Goal: Task Accomplishment & Management: Manage account settings

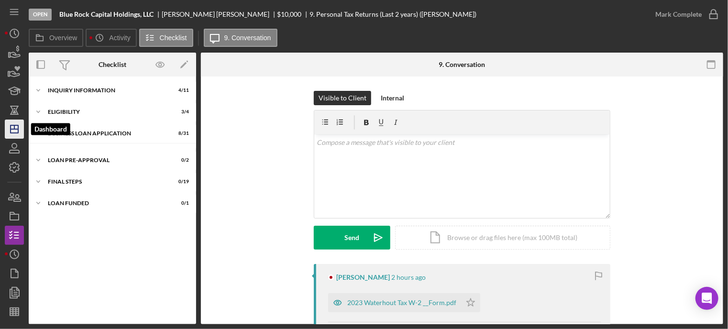
scroll to position [66, 0]
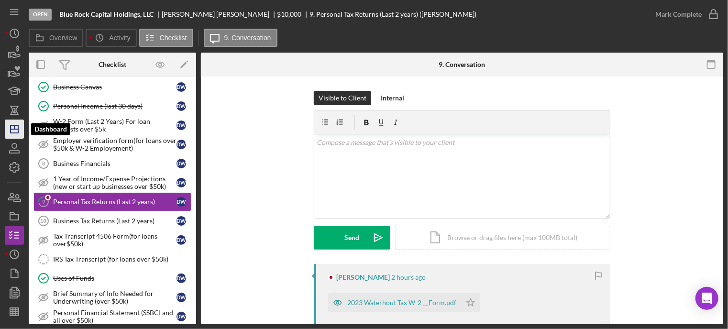
click at [10, 130] on icon "Icon/Dashboard" at bounding box center [14, 129] width 24 height 24
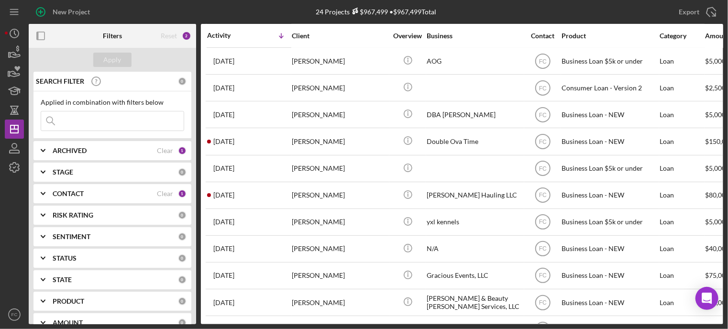
scroll to position [92, 0]
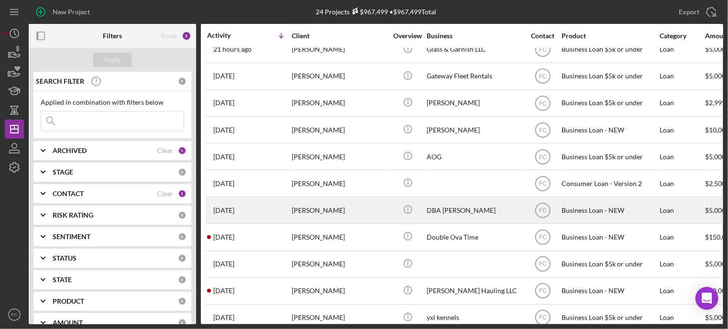
click at [275, 213] on div "[DATE] [PERSON_NAME]" at bounding box center [249, 210] width 84 height 25
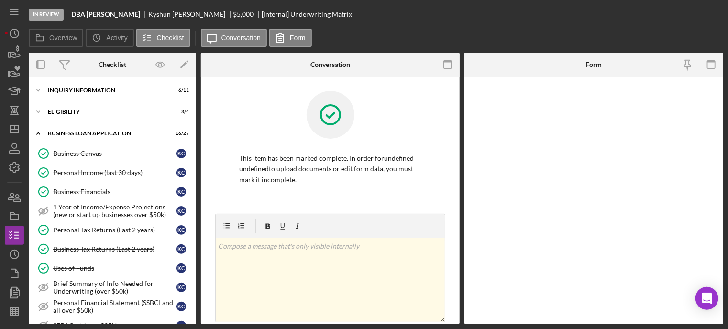
scroll to position [369, 0]
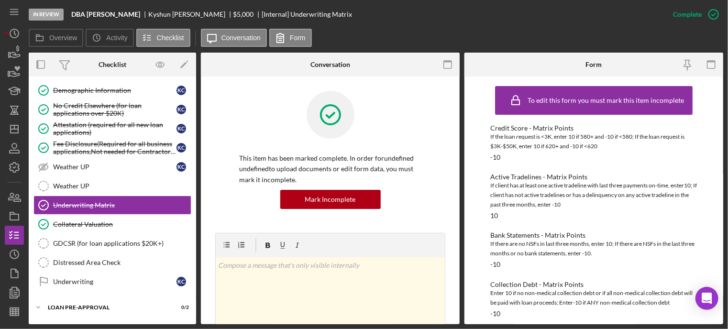
drag, startPoint x: 168, startPoint y: 12, endPoint x: 242, endPoint y: 13, distance: 73.2
click at [242, 13] on div "DBA [PERSON_NAME] [PERSON_NAME] $5,000 $5,000 [Internal] Underwriting Matrix" at bounding box center [211, 15] width 281 height 8
copy div "[PERSON_NAME]"
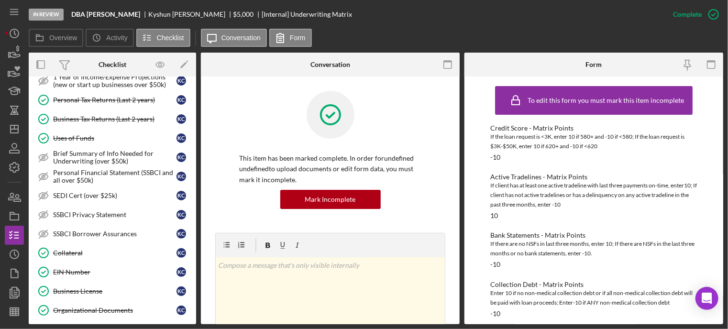
scroll to position [0, 0]
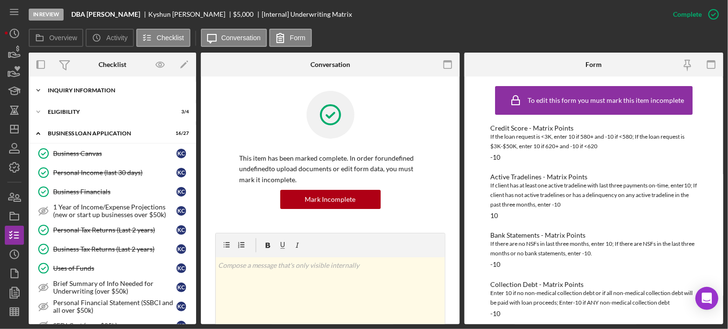
click at [75, 89] on div "INQUIRY INFORMATION" at bounding box center [116, 91] width 136 height 6
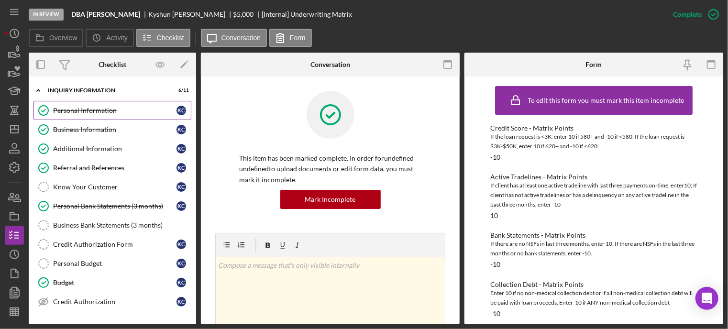
click at [75, 110] on div "Personal Information" at bounding box center [114, 111] width 123 height 8
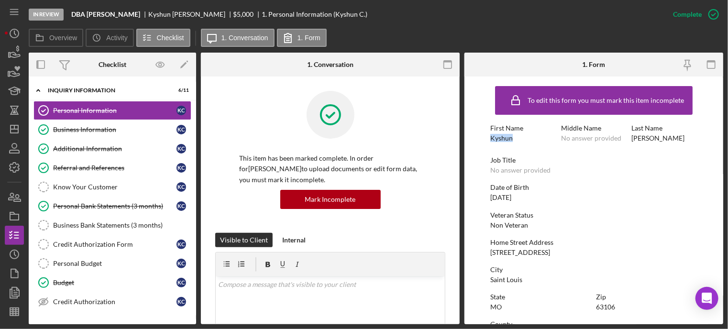
drag, startPoint x: 490, startPoint y: 137, endPoint x: 515, endPoint y: 136, distance: 24.9
click at [515, 136] on div "First Name [PERSON_NAME]" at bounding box center [523, 133] width 66 height 18
copy div "Kyshun"
click at [627, 147] on div "First Name [PERSON_NAME] Middle Name No answer provided Last Name [PERSON_NAME]" at bounding box center [593, 137] width 207 height 27
drag, startPoint x: 630, startPoint y: 136, endPoint x: 682, endPoint y: 142, distance: 51.6
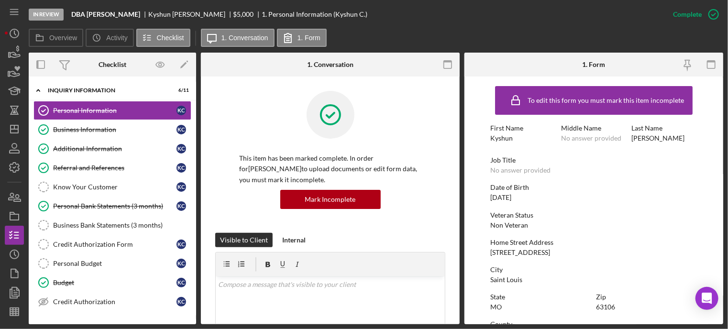
click at [682, 142] on div "First Name [PERSON_NAME] Middle Name No answer provided Last Name [PERSON_NAME]" at bounding box center [593, 137] width 207 height 27
copy div "[PERSON_NAME]"
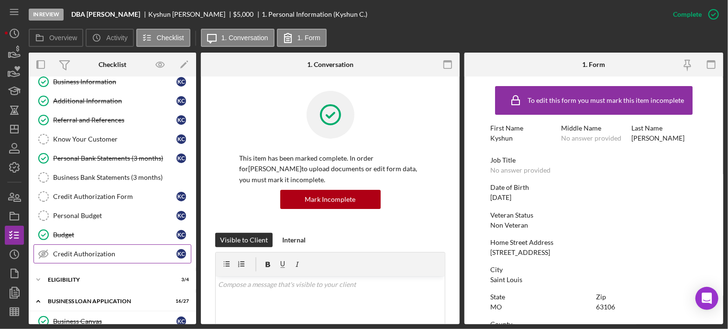
scroll to position [96, 0]
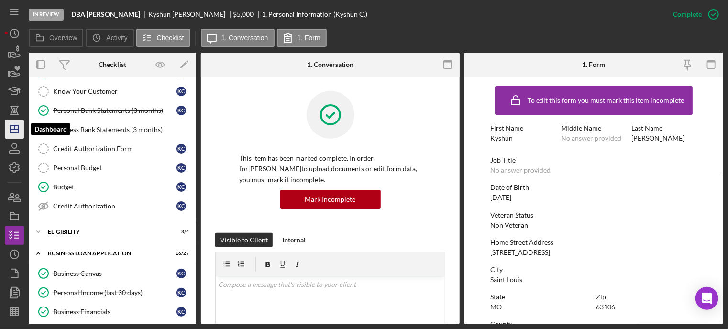
click at [16, 133] on polygon "button" at bounding box center [15, 129] width 8 height 8
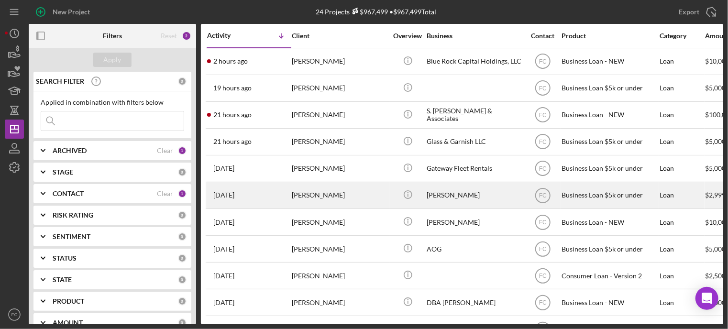
click at [270, 196] on div "[DATE] [PERSON_NAME]" at bounding box center [249, 195] width 84 height 25
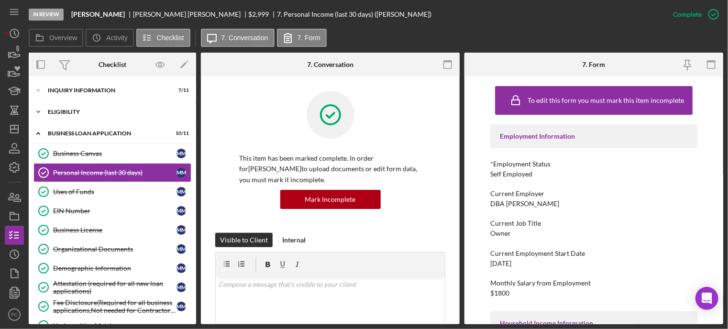
click at [62, 115] on div "Icon/Expander Eligibility 3 / 4" at bounding box center [112, 111] width 167 height 19
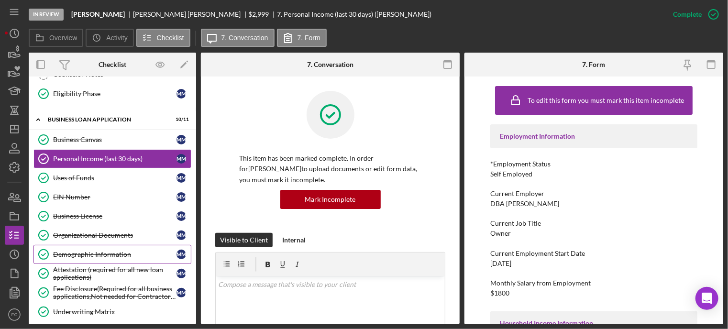
scroll to position [183, 0]
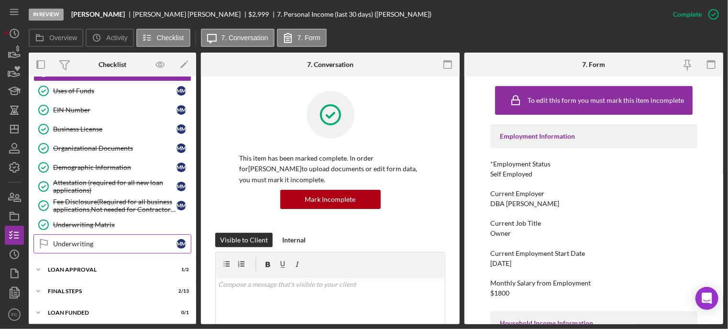
click at [90, 249] on link "Underwriting Underwriting M M" at bounding box center [112, 243] width 158 height 19
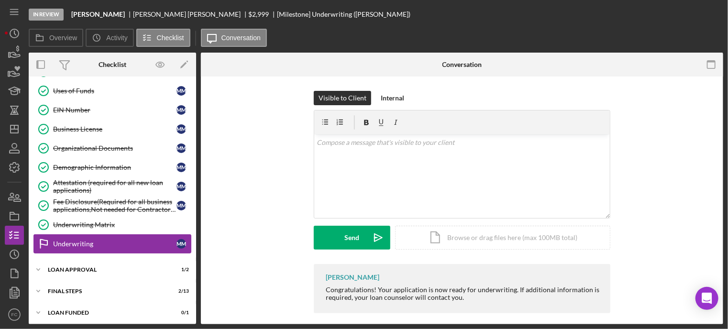
scroll to position [183, 0]
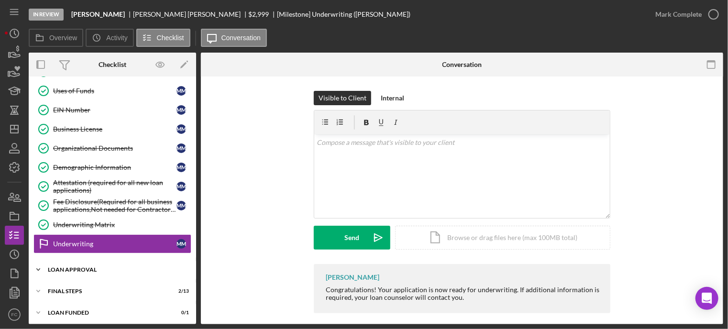
click at [87, 267] on div "Loan Approval" at bounding box center [116, 270] width 136 height 6
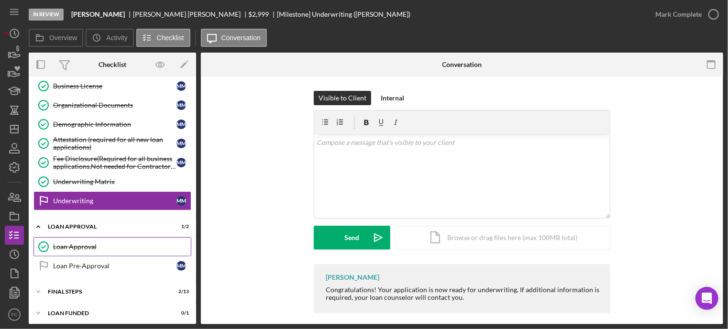
click at [87, 248] on link "Loan Approval Loan Approval" at bounding box center [112, 246] width 158 height 19
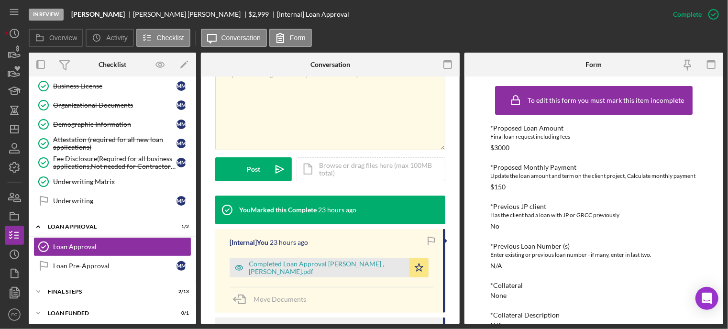
scroll to position [239, 0]
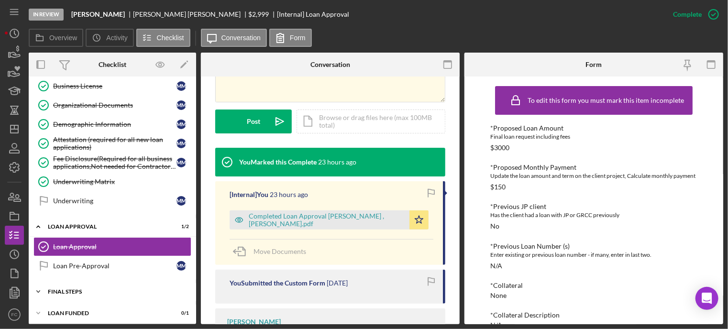
click at [58, 289] on div "Final Steps" at bounding box center [116, 292] width 136 height 6
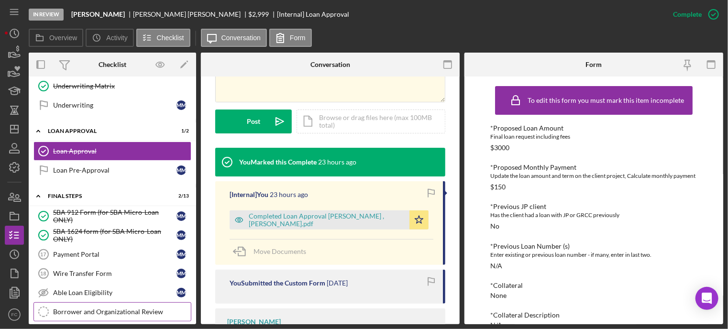
scroll to position [369, 0]
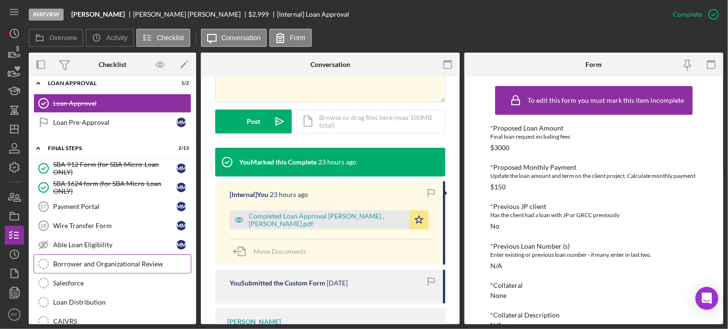
click at [90, 262] on div "Borrower and Organizational Review" at bounding box center [122, 264] width 138 height 8
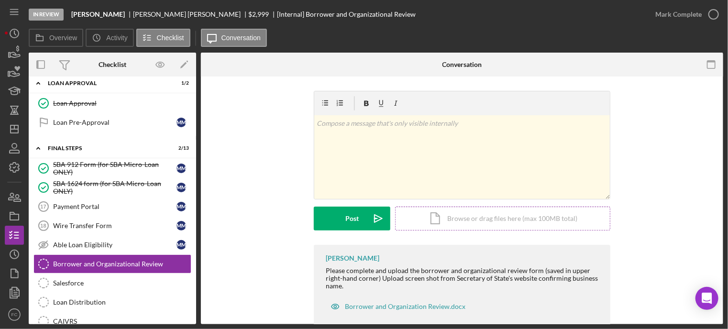
click at [469, 222] on div "Icon/Document Browse or drag files here (max 100MB total) Tap to choose files o…" at bounding box center [502, 219] width 215 height 24
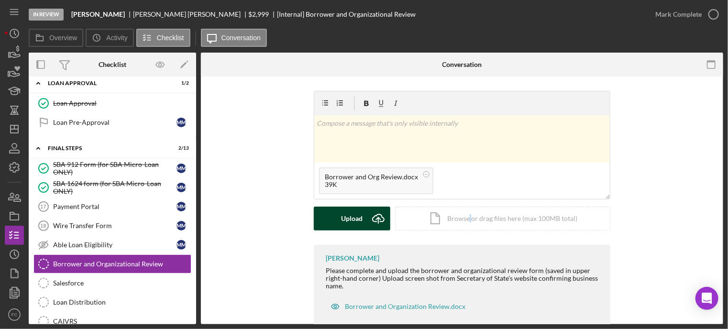
click at [359, 222] on div "Upload" at bounding box center [353, 219] width 22 height 24
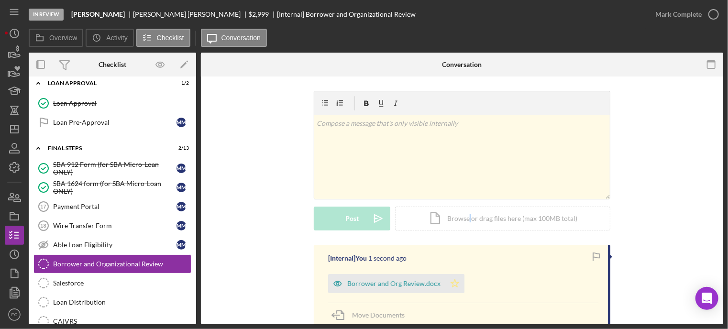
click at [456, 284] on icon "Icon/Star" at bounding box center [454, 283] width 19 height 19
click at [713, 12] on icon "button" at bounding box center [714, 14] width 24 height 24
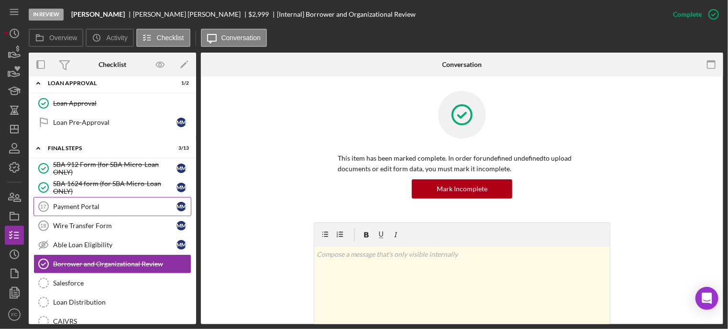
click at [86, 203] on div "Payment Portal" at bounding box center [114, 207] width 123 height 8
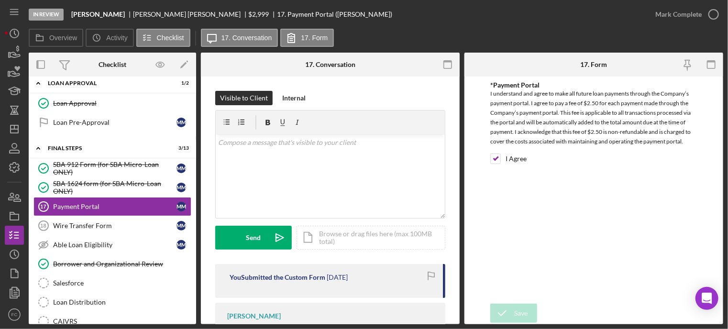
drag, startPoint x: 716, startPoint y: 10, endPoint x: 490, endPoint y: 34, distance: 227.0
click at [490, 31] on div "Overview Icon/History Activity Checklist Icon/Message 17. Conversation 17. Form" at bounding box center [376, 38] width 695 height 19
click at [713, 11] on icon "button" at bounding box center [714, 14] width 24 height 24
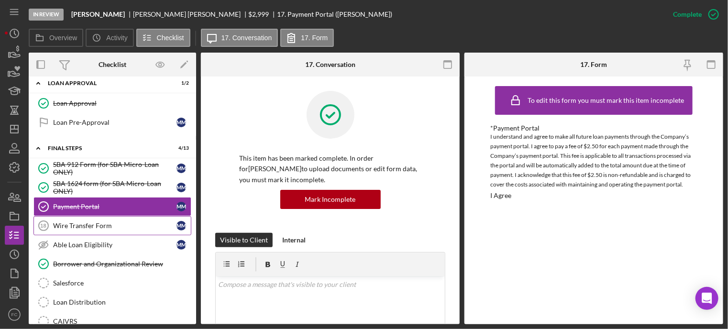
click at [93, 222] on div "Wire Transfer Form" at bounding box center [114, 226] width 123 height 8
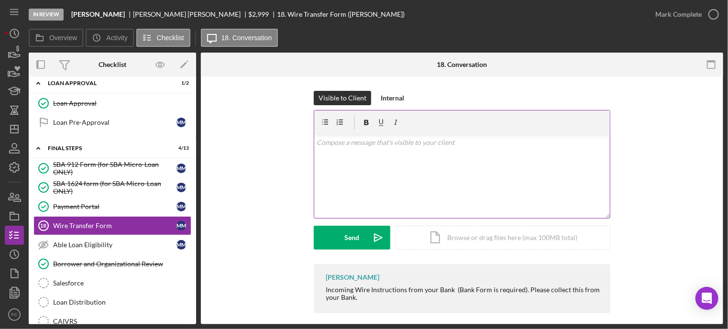
scroll to position [8, 0]
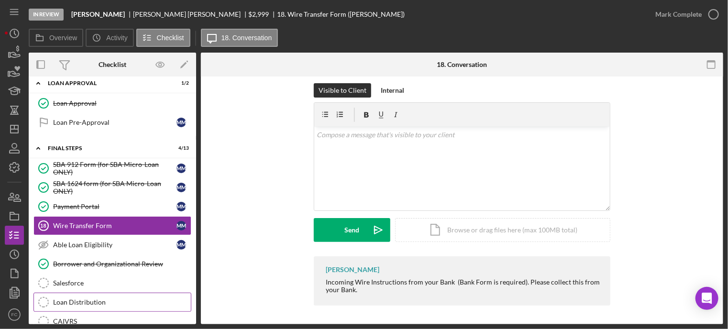
click at [84, 298] on div "Loan Distribution" at bounding box center [122, 302] width 138 height 8
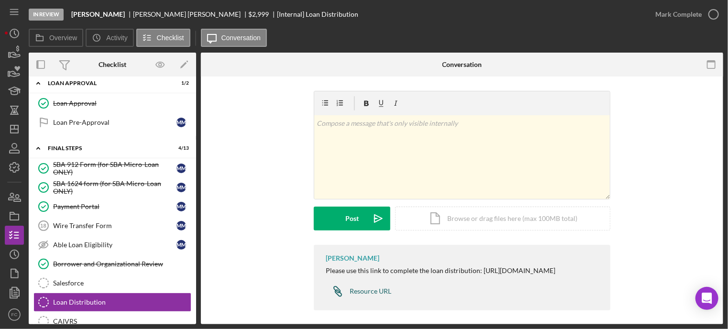
click at [360, 295] on div "Resource URL" at bounding box center [371, 291] width 42 height 8
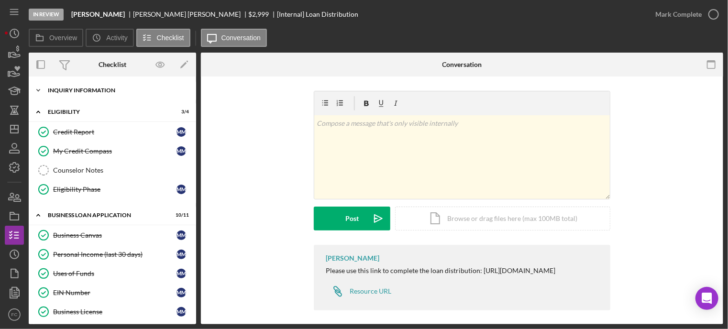
click at [84, 97] on div "Icon/Expander INQUIRY INFORMATION 7 / 11" at bounding box center [112, 90] width 167 height 19
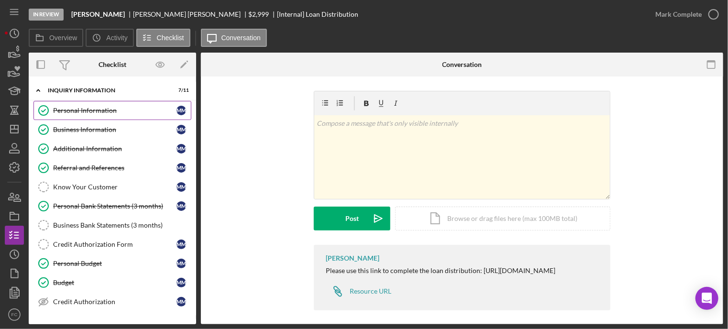
click at [78, 110] on div "Personal Information" at bounding box center [114, 111] width 123 height 8
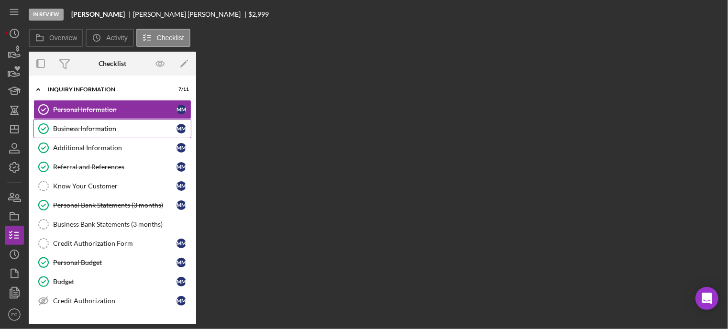
click at [100, 131] on div "Business Information" at bounding box center [114, 129] width 123 height 8
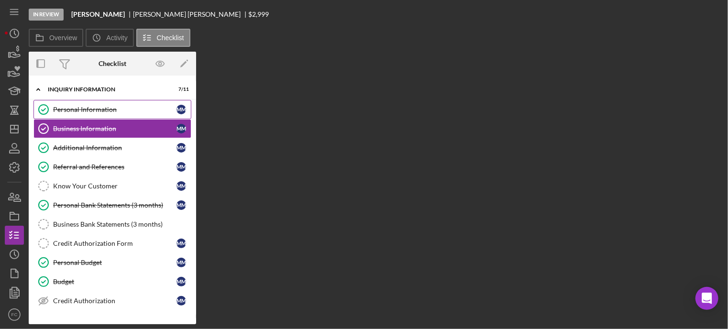
click at [99, 108] on div "Personal Information" at bounding box center [114, 110] width 123 height 8
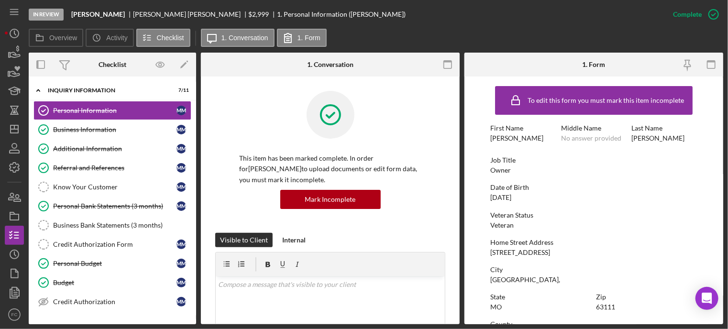
scroll to position [96, 0]
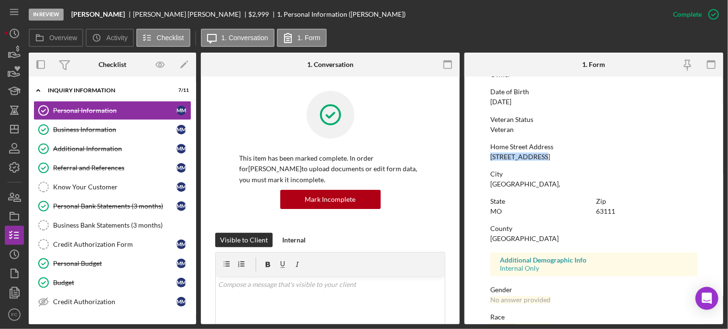
drag, startPoint x: 492, startPoint y: 158, endPoint x: 542, endPoint y: 156, distance: 49.8
click at [542, 156] on div "Home Street Address [STREET_ADDRESS]" at bounding box center [593, 152] width 207 height 18
copy div "[STREET_ADDRESS]"
drag, startPoint x: 596, startPoint y: 213, endPoint x: 619, endPoint y: 212, distance: 23.0
click at [619, 212] on div "Zip 63111" at bounding box center [647, 207] width 101 height 18
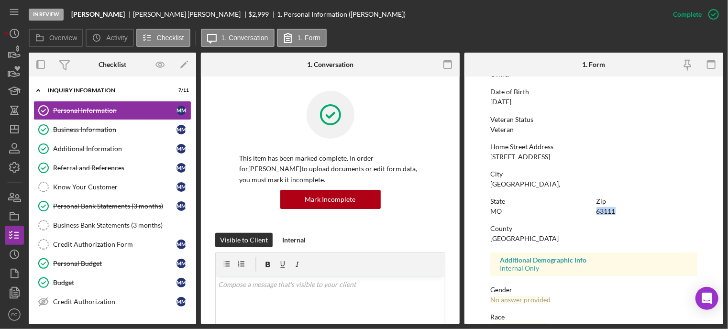
copy div "63111"
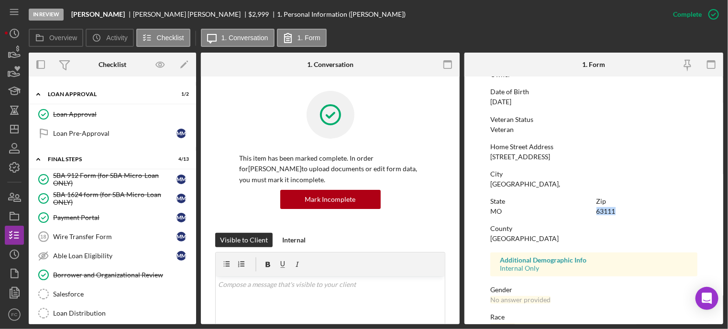
scroll to position [622, 0]
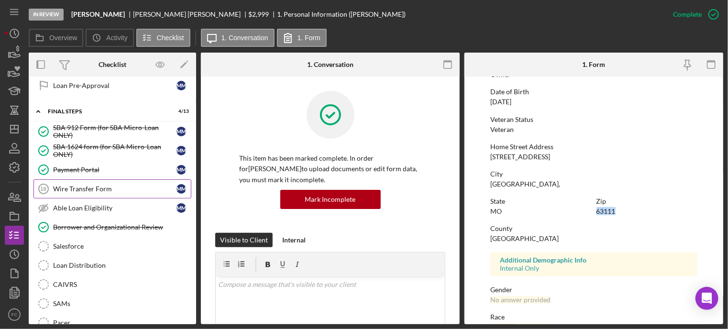
click at [86, 185] on div "Wire Transfer Form" at bounding box center [114, 189] width 123 height 8
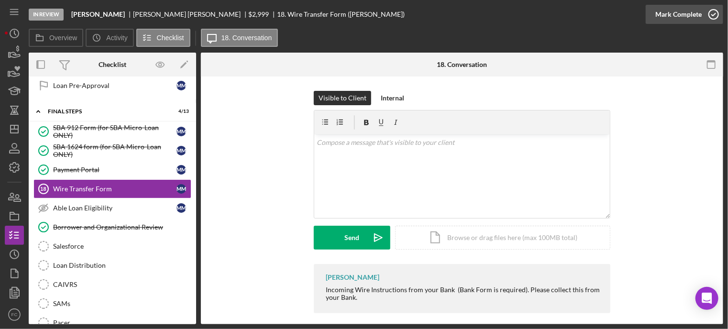
click at [712, 13] on icon "button" at bounding box center [714, 14] width 24 height 24
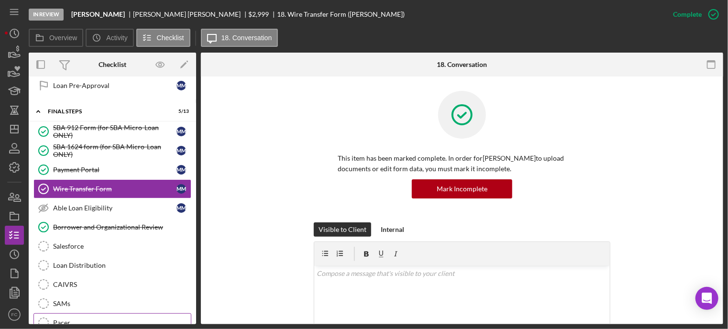
scroll to position [691, 0]
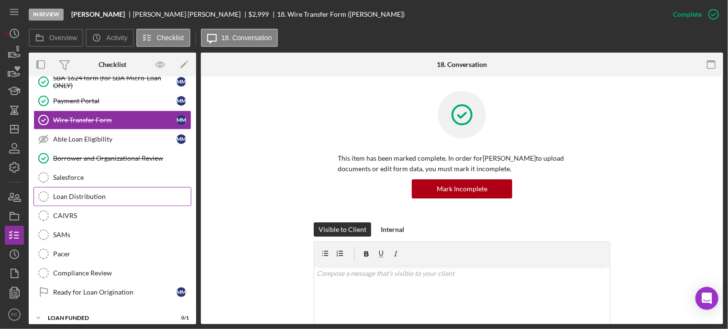
click at [104, 193] on div "Loan Distribution" at bounding box center [122, 197] width 138 height 8
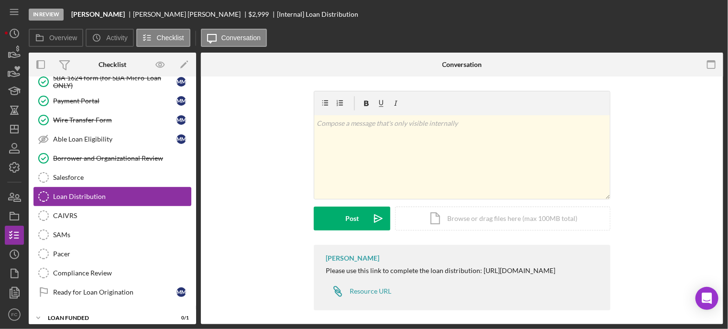
scroll to position [691, 0]
click at [429, 221] on div "Icon/Document Browse or drag files here (max 100MB total) Tap to choose files o…" at bounding box center [502, 219] width 215 height 24
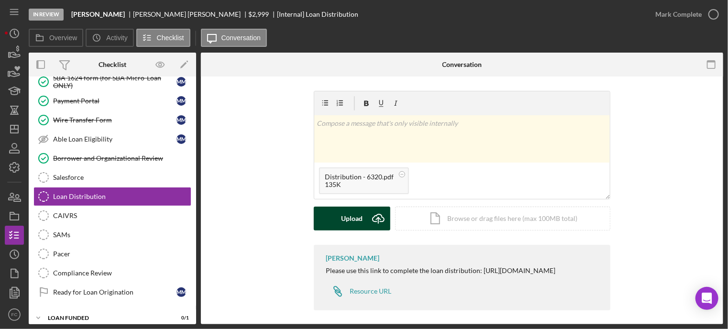
click at [343, 216] on div "Upload" at bounding box center [353, 219] width 22 height 24
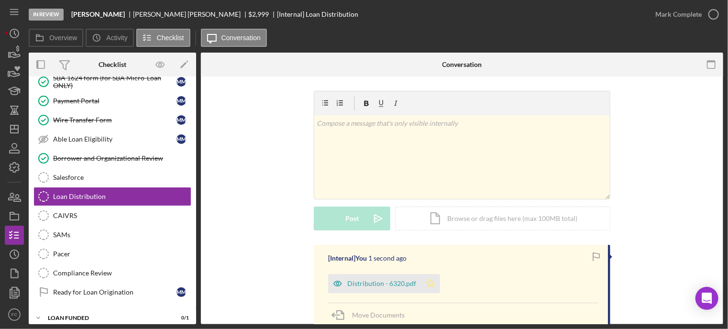
click at [431, 283] on icon "Icon/Star" at bounding box center [430, 283] width 19 height 19
click at [712, 13] on icon "button" at bounding box center [714, 14] width 24 height 24
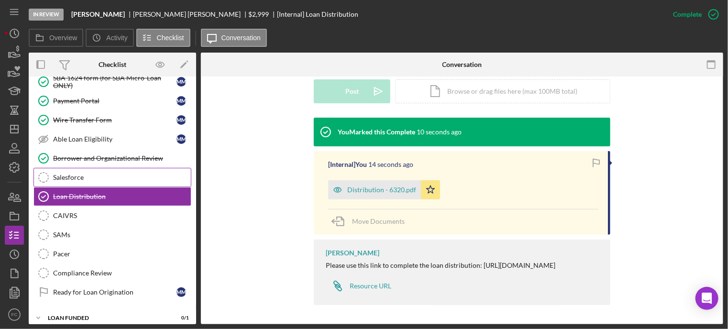
click at [98, 174] on div "Salesforce" at bounding box center [122, 178] width 138 height 8
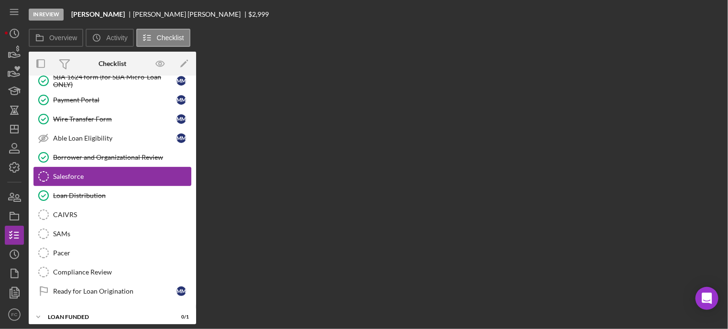
scroll to position [691, 0]
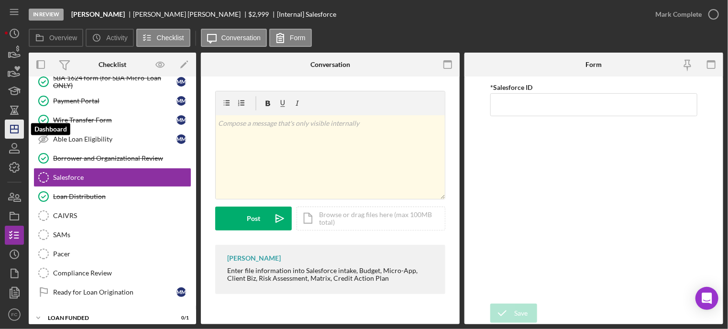
click at [14, 128] on line "button" at bounding box center [14, 127] width 0 height 4
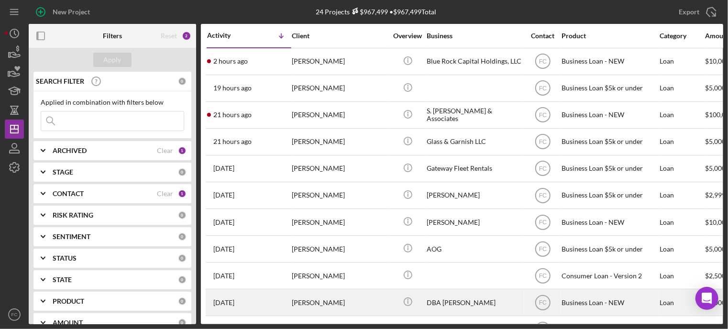
click at [273, 298] on div "[DATE] [PERSON_NAME]" at bounding box center [249, 302] width 84 height 25
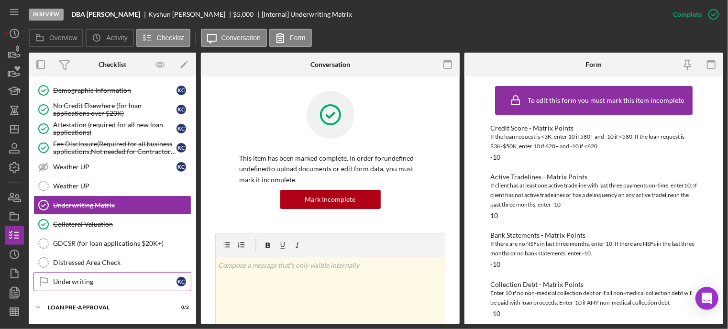
scroll to position [405, 0]
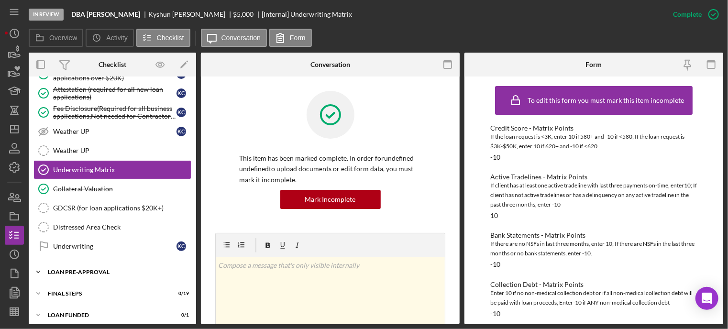
click at [88, 269] on div "LOAN PRE-APPROVAL" at bounding box center [116, 272] width 136 height 6
click at [90, 283] on link "Loan Approval Loan Approval" at bounding box center [112, 292] width 158 height 19
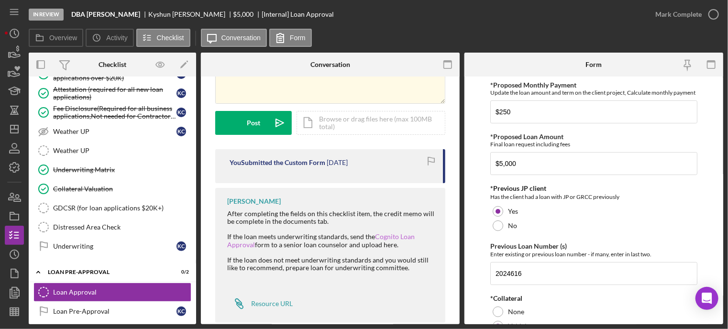
scroll to position [113, 0]
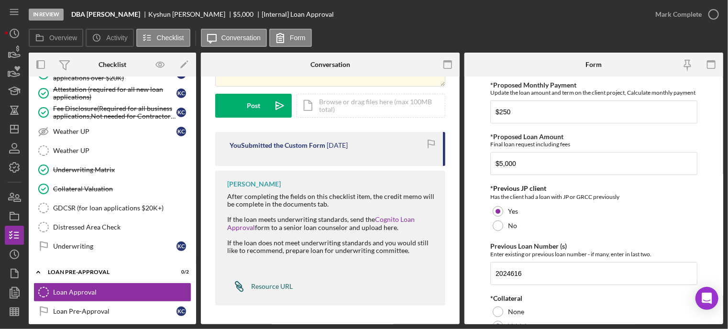
click at [274, 284] on div "Resource URL" at bounding box center [272, 287] width 42 height 8
click at [345, 102] on div "Icon/Document Browse or drag files here (max 100MB total) Tap to choose files o…" at bounding box center [371, 106] width 149 height 24
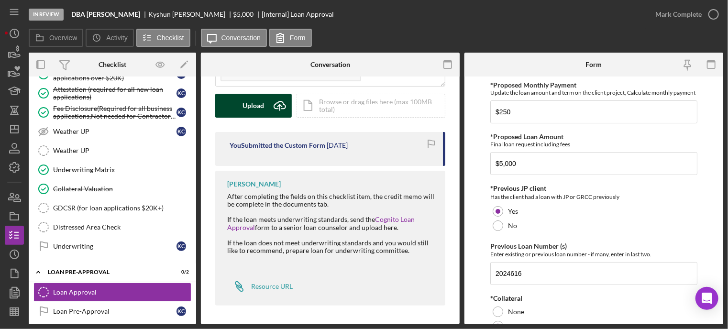
click at [246, 110] on div "Upload" at bounding box center [254, 106] width 22 height 24
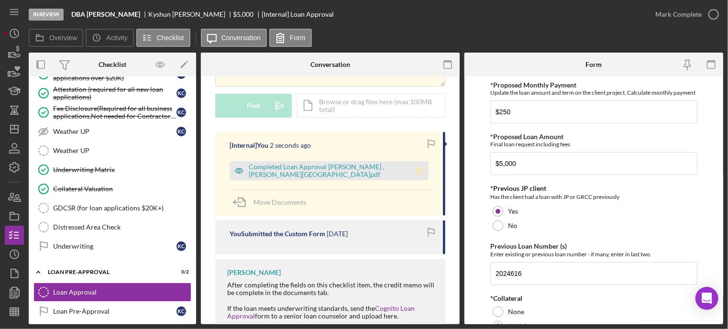
click at [415, 167] on icon "Icon/Star" at bounding box center [418, 170] width 19 height 19
click at [715, 12] on icon "button" at bounding box center [714, 14] width 24 height 24
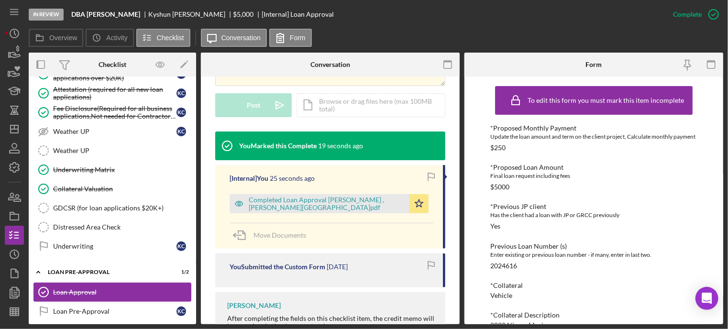
scroll to position [448, 0]
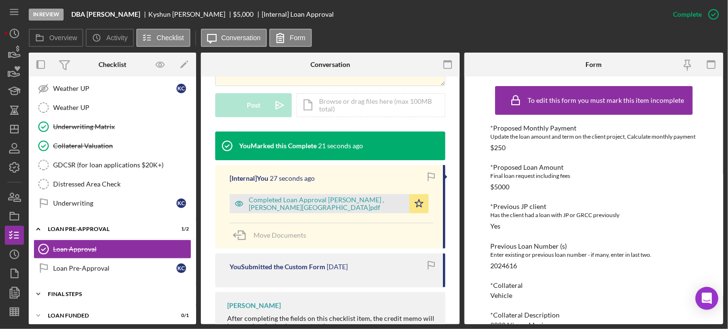
click at [78, 291] on div "FINAL STEPS" at bounding box center [116, 294] width 136 height 6
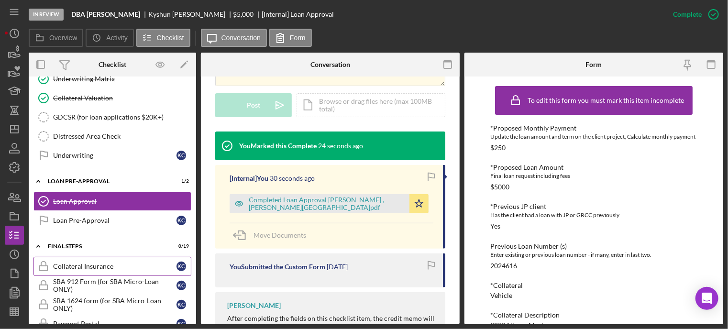
click at [77, 263] on div "Collateral Insurance" at bounding box center [114, 267] width 123 height 8
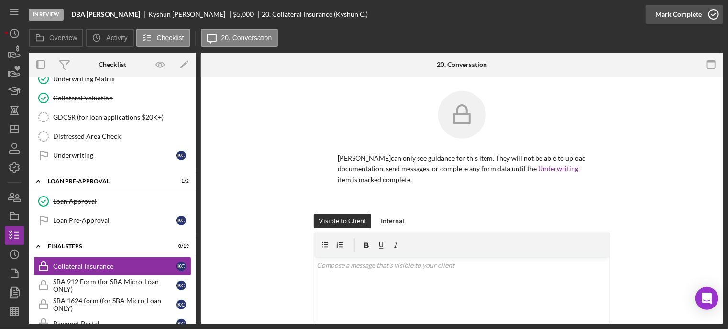
click at [714, 12] on icon "button" at bounding box center [714, 14] width 24 height 24
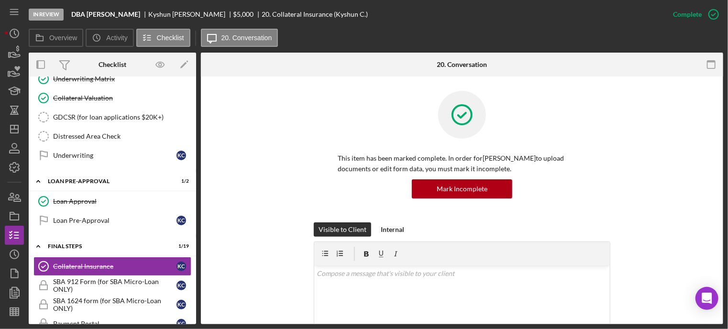
drag, startPoint x: 714, startPoint y: 12, endPoint x: 419, endPoint y: 29, distance: 295.1
click at [419, 29] on div "Overview Icon/History Activity Checklist Icon/Message 20. Conversation" at bounding box center [376, 38] width 695 height 19
click at [712, 14] on icon "button" at bounding box center [714, 14] width 24 height 24
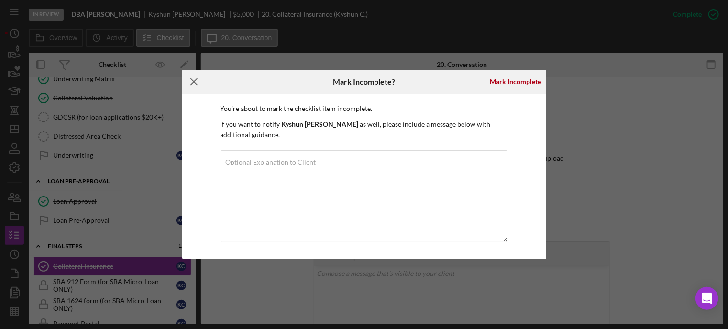
click at [194, 79] on icon "Icon/Menu Close" at bounding box center [194, 82] width 24 height 24
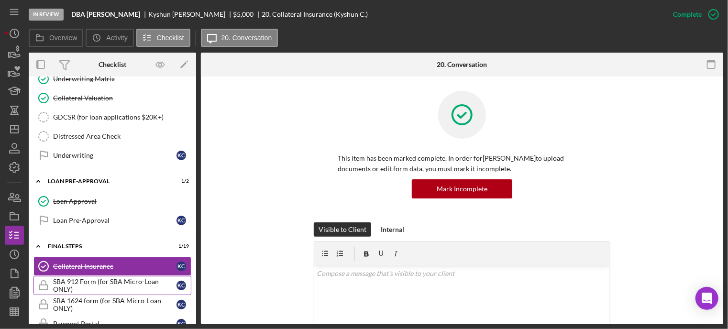
click at [61, 281] on div "SBA 912 Form (for SBA Micro-Loan ONLY)" at bounding box center [114, 285] width 123 height 15
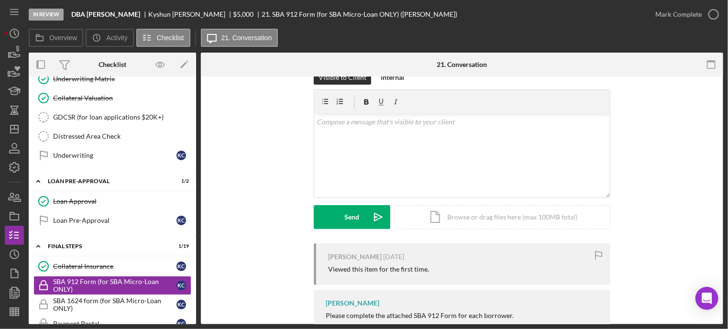
scroll to position [193, 0]
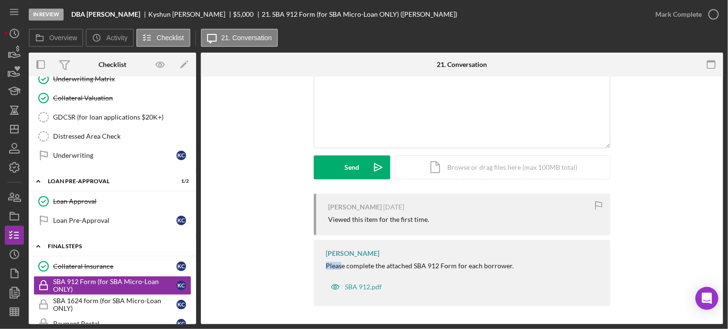
drag, startPoint x: 324, startPoint y: 267, endPoint x: 185, endPoint y: 240, distance: 141.4
click at [276, 253] on div "[PERSON_NAME] [DATE] Viewed this item for the first time. [PERSON_NAME] Please …" at bounding box center [462, 252] width 494 height 117
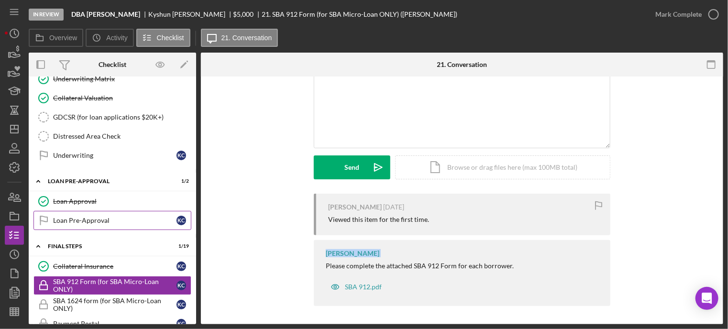
click at [112, 217] on div "Loan Pre-Approval" at bounding box center [114, 221] width 123 height 8
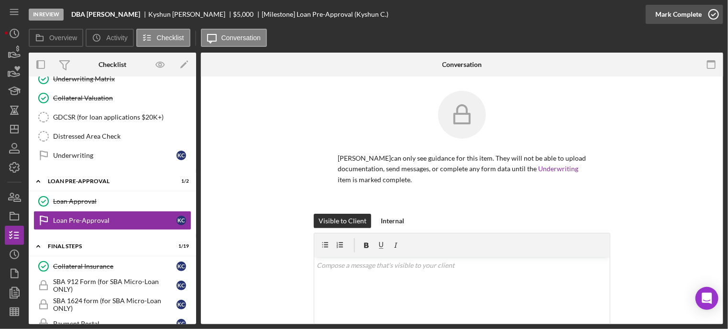
click at [712, 14] on icon "button" at bounding box center [714, 14] width 24 height 24
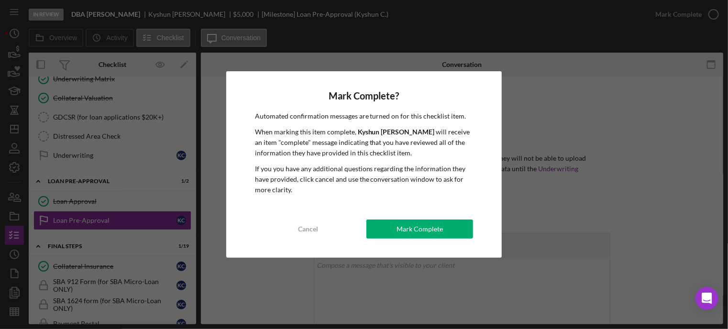
click at [402, 232] on div "Mark Complete" at bounding box center [420, 229] width 46 height 19
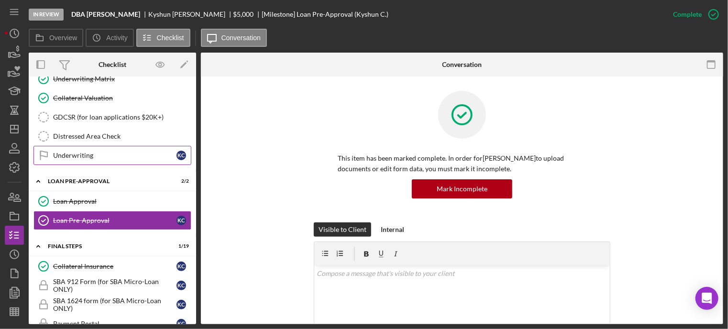
click at [85, 152] on div "Underwriting" at bounding box center [114, 156] width 123 height 8
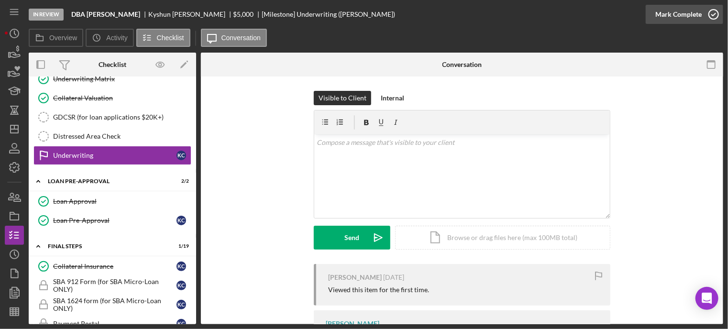
click at [712, 13] on icon "button" at bounding box center [714, 14] width 24 height 24
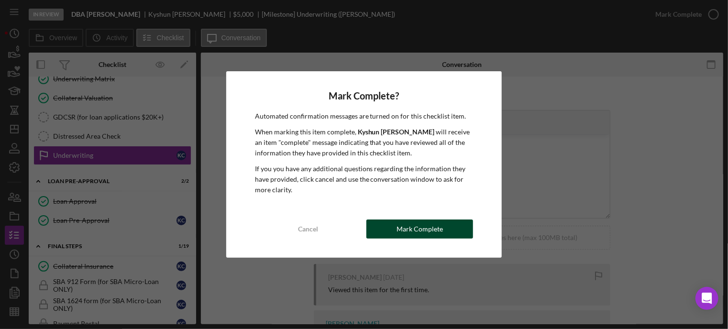
click at [391, 230] on button "Mark Complete" at bounding box center [419, 229] width 107 height 19
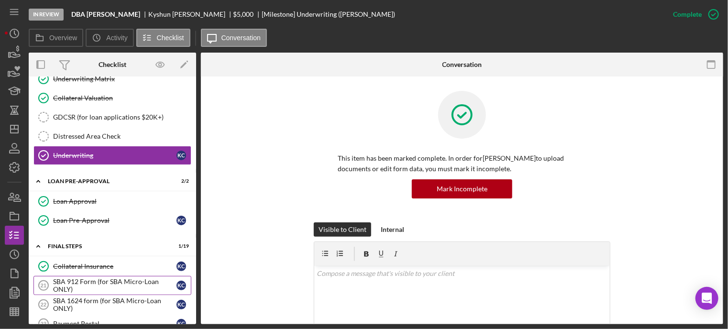
click at [85, 278] on div "SBA 912 Form (for SBA Micro-Loan ONLY)" at bounding box center [114, 285] width 123 height 15
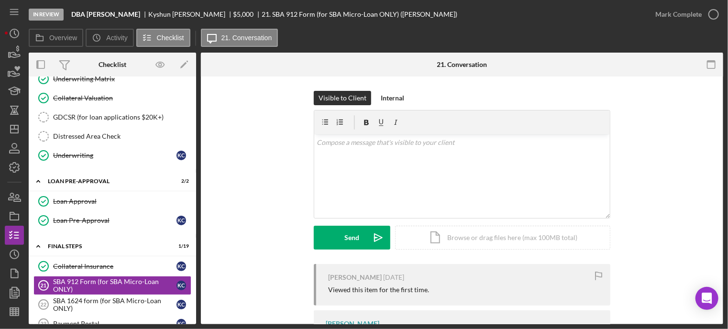
scroll to position [71, 0]
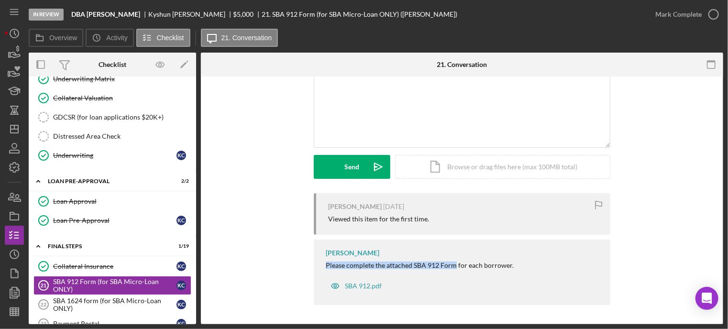
drag, startPoint x: 323, startPoint y: 268, endPoint x: 419, endPoint y: 261, distance: 95.9
click at [449, 267] on div "[PERSON_NAME] Please complete the attached SBA 912 Form for each borrower. SBA …" at bounding box center [462, 273] width 297 height 66
click at [433, 292] on div "[PERSON_NAME] Please complete the attached SBA 912 Form for each borrower. SBA …" at bounding box center [462, 273] width 297 height 66
drag, startPoint x: 324, startPoint y: 265, endPoint x: 453, endPoint y: 267, distance: 129.7
click at [453, 267] on div "[PERSON_NAME] Please complete the attached SBA 912 Form for each borrower. SBA …" at bounding box center [462, 273] width 297 height 66
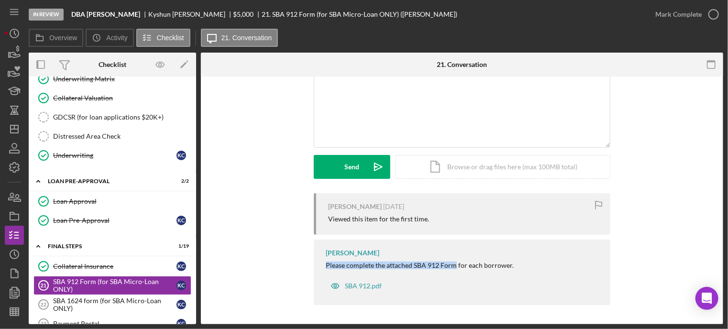
copy div "Please complete the attached SBA 912 Form"
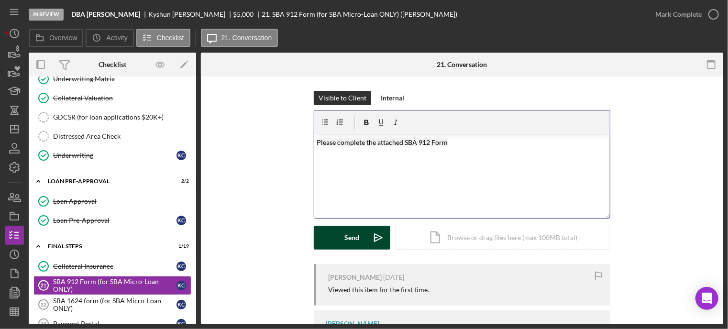
click at [336, 235] on button "Send Icon/icon-invite-send" at bounding box center [352, 238] width 77 height 24
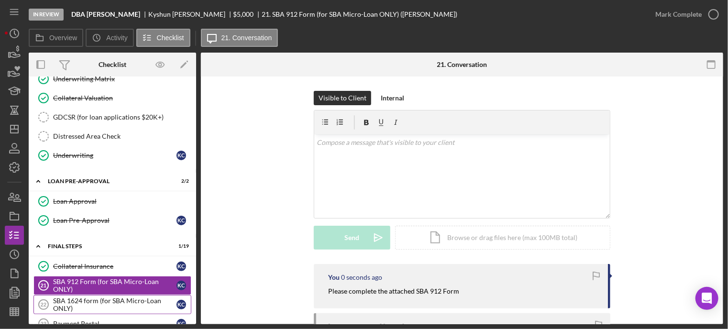
click at [86, 299] on div "SBA 1624 form (for SBA Micro-Loan ONLY)" at bounding box center [114, 304] width 123 height 15
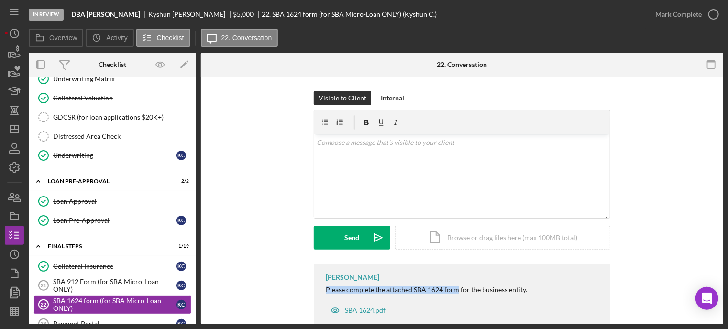
drag, startPoint x: 320, startPoint y: 289, endPoint x: 456, endPoint y: 292, distance: 135.9
click at [456, 292] on div "[PERSON_NAME] Please complete the attached SBA 1624 form for the business entit…" at bounding box center [462, 297] width 297 height 66
copy div "Please complete the attached SBA 1624 form"
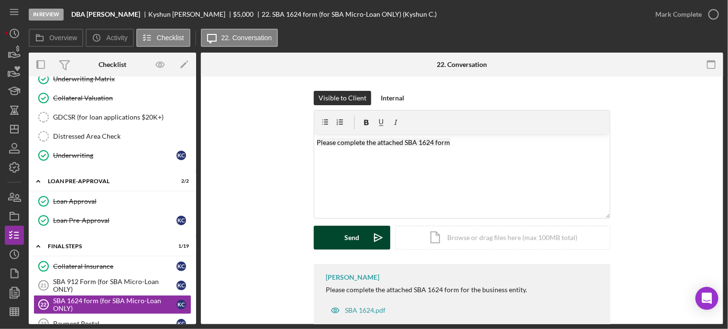
click at [349, 235] on div "Send" at bounding box center [352, 238] width 15 height 24
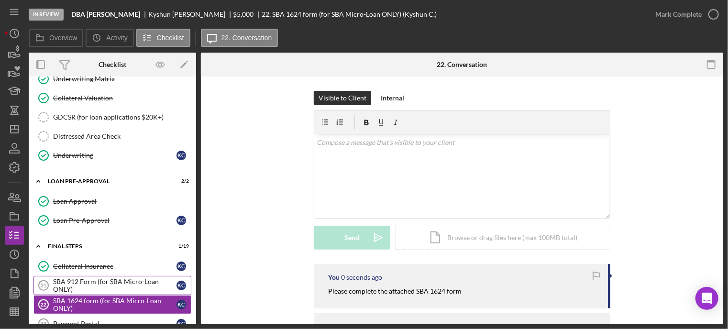
scroll to position [591, 0]
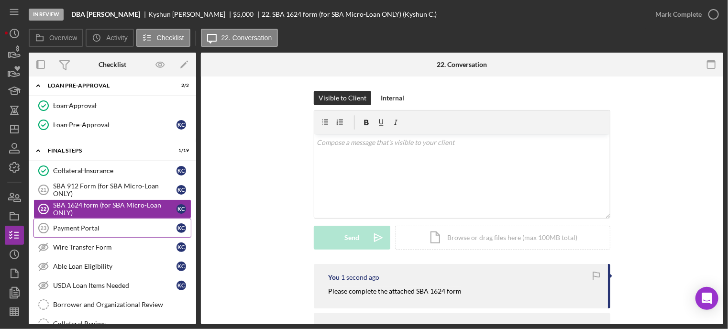
click at [94, 224] on div "Payment Portal" at bounding box center [114, 228] width 123 height 8
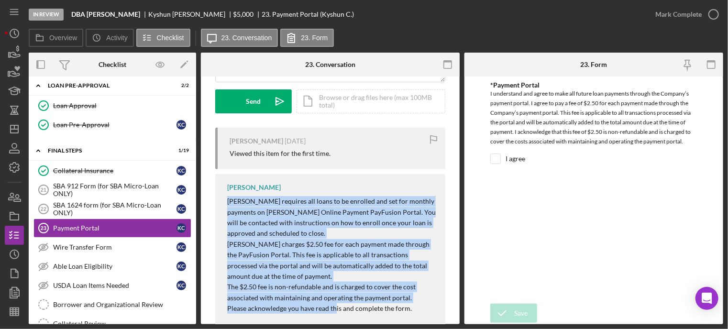
scroll to position [140, 0]
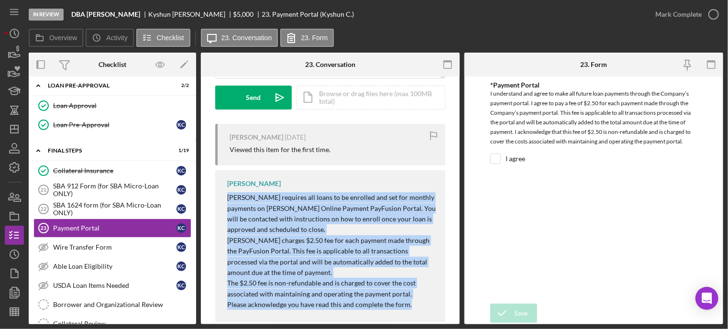
drag, startPoint x: 228, startPoint y: 241, endPoint x: 402, endPoint y: 305, distance: 185.5
click at [409, 308] on div "[PERSON_NAME] requires all loans to be enrolled and set for monthly payments on…" at bounding box center [331, 251] width 209 height 118
copy div "[PERSON_NAME] requires all loans to be enrolled and set for monthly payments on…"
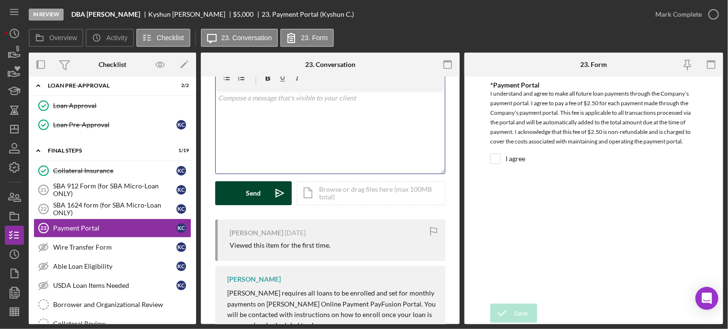
scroll to position [46, 0]
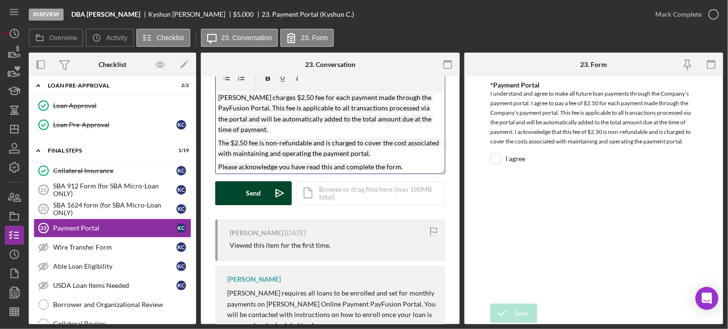
click at [241, 193] on button "Send Icon/icon-invite-send" at bounding box center [253, 193] width 77 height 24
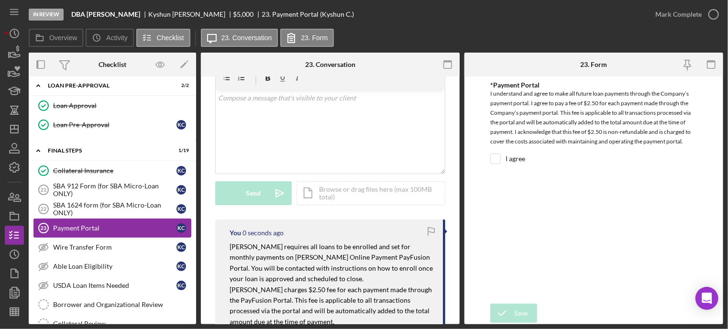
scroll to position [0, 0]
click at [88, 238] on link "Wire Transfer Form Wire Transfer Form K C" at bounding box center [112, 247] width 158 height 19
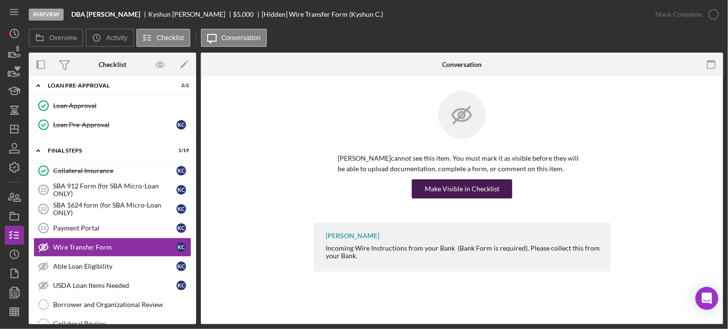
click at [457, 187] on div "Make Visible in Checklist" at bounding box center [462, 188] width 75 height 19
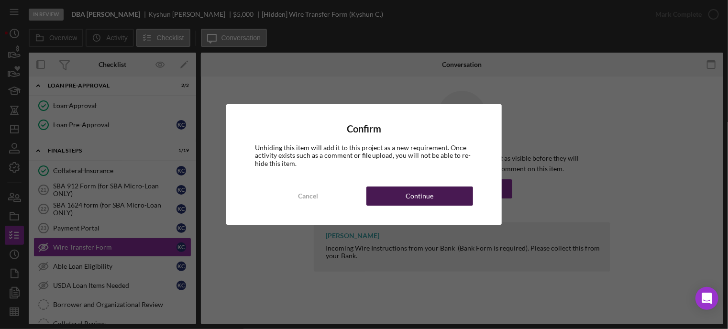
click at [448, 195] on button "Continue" at bounding box center [419, 196] width 107 height 19
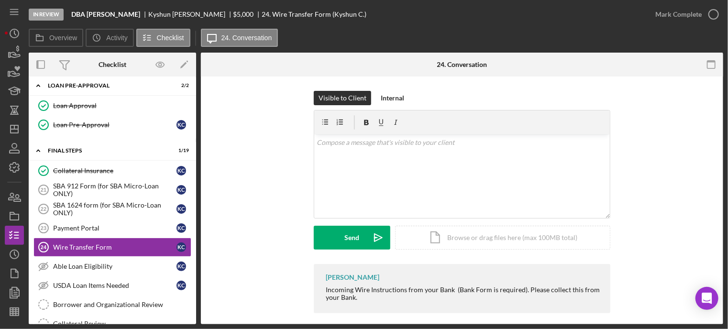
drag, startPoint x: 323, startPoint y: 288, endPoint x: 449, endPoint y: 292, distance: 125.4
click at [459, 296] on div "[PERSON_NAME] Incoming Wire Instructions from your Bank (Bank Form is required)…" at bounding box center [462, 288] width 297 height 49
copy div "Incoming Wire Instructions from your Bank (Bank Form is required). Please colle…"
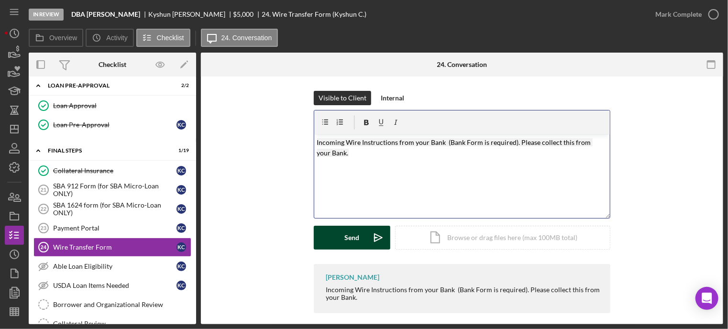
click at [335, 241] on button "Send Icon/icon-invite-send" at bounding box center [352, 238] width 77 height 24
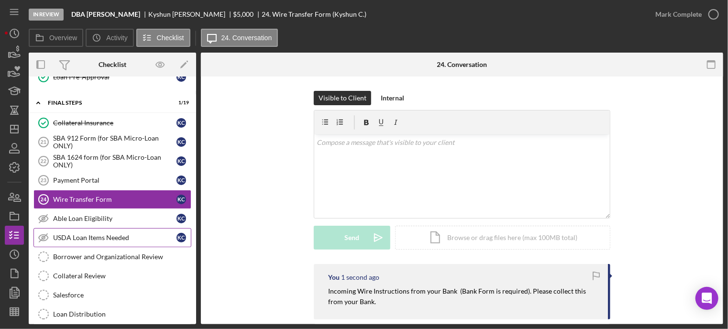
scroll to position [687, 0]
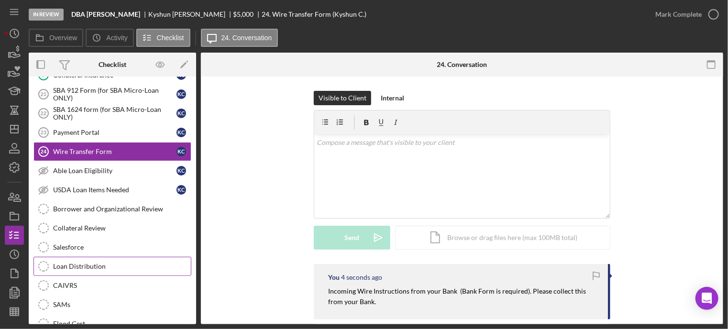
click at [81, 263] on div "Loan Distribution" at bounding box center [122, 267] width 138 height 8
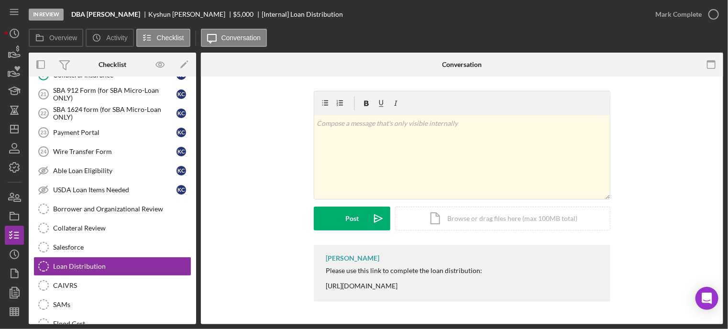
drag, startPoint x: 321, startPoint y: 288, endPoint x: 522, endPoint y: 291, distance: 200.9
click at [522, 291] on div "[PERSON_NAME] Please use this link to complete the loan distribution: [URL][DOM…" at bounding box center [462, 273] width 297 height 57
drag, startPoint x: 70, startPoint y: 11, endPoint x: 164, endPoint y: 16, distance: 93.4
click at [164, 16] on div "In Review DBA [PERSON_NAME] [GEOGRAPHIC_DATA][PERSON_NAME][GEOGRAPHIC_DATA] $5,…" at bounding box center [337, 14] width 617 height 29
copy b "DBA [PERSON_NAME]"
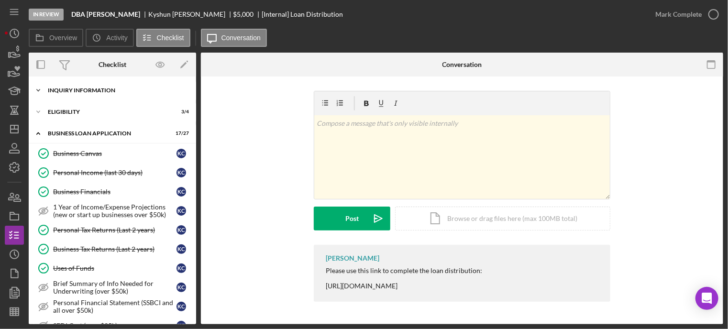
click at [85, 90] on div "INQUIRY INFORMATION" at bounding box center [116, 91] width 136 height 6
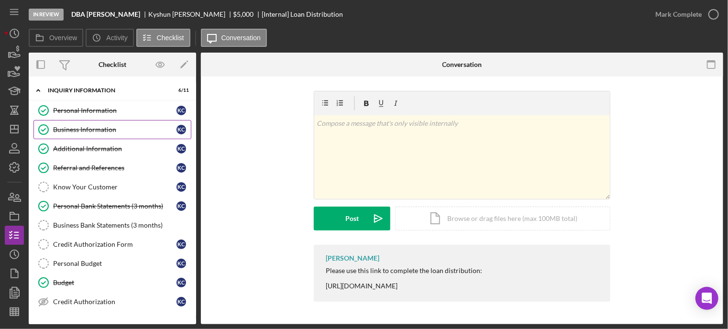
click at [77, 127] on div "Business Information" at bounding box center [114, 130] width 123 height 8
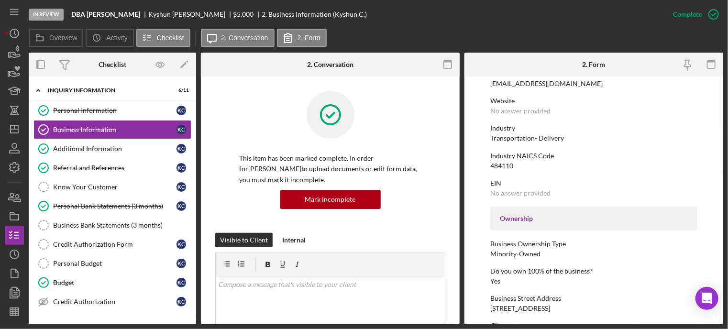
scroll to position [239, 0]
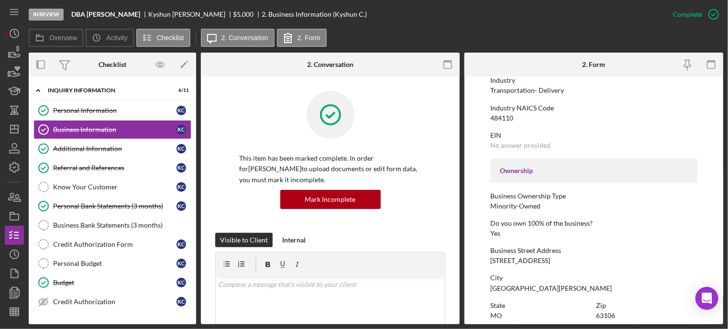
drag, startPoint x: 492, startPoint y: 258, endPoint x: 564, endPoint y: 261, distance: 71.8
click at [564, 261] on div "Business Street Address [STREET_ADDRESS]" at bounding box center [593, 256] width 207 height 18
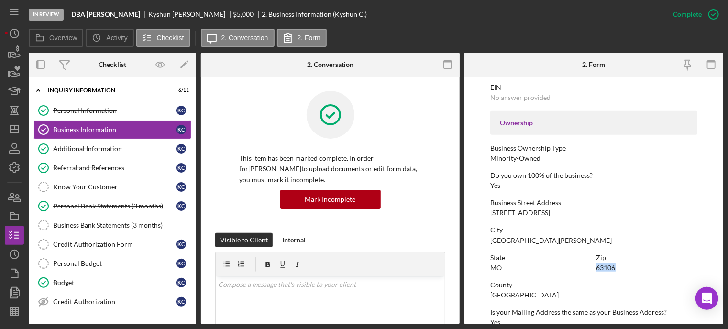
drag, startPoint x: 595, startPoint y: 268, endPoint x: 614, endPoint y: 268, distance: 18.7
click at [614, 268] on div "63106" at bounding box center [606, 268] width 19 height 8
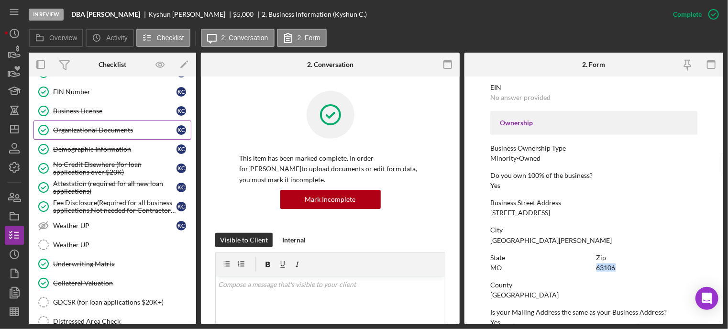
scroll to position [670, 0]
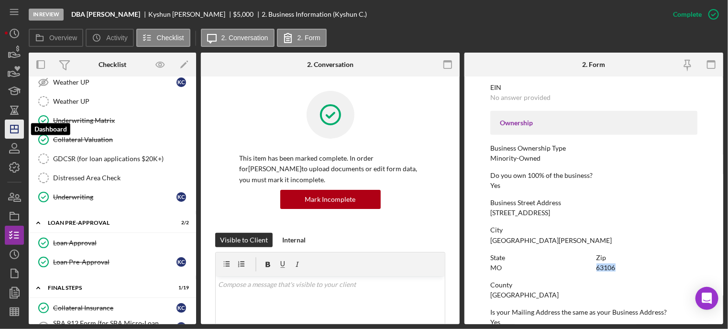
click at [18, 124] on icon "Icon/Dashboard" at bounding box center [14, 129] width 24 height 24
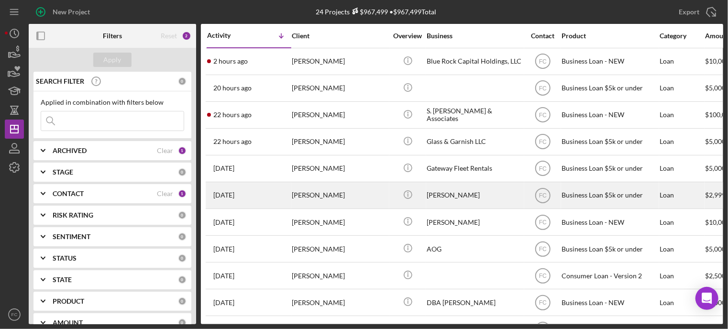
click at [336, 190] on div "[PERSON_NAME]" at bounding box center [340, 195] width 96 height 25
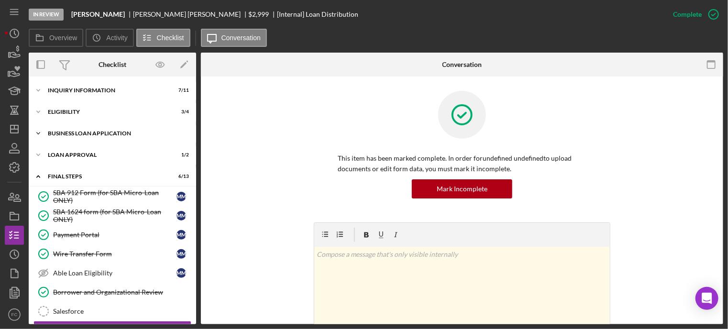
click at [86, 135] on div "BUSINESS LOAN APPLICATION" at bounding box center [116, 134] width 136 height 6
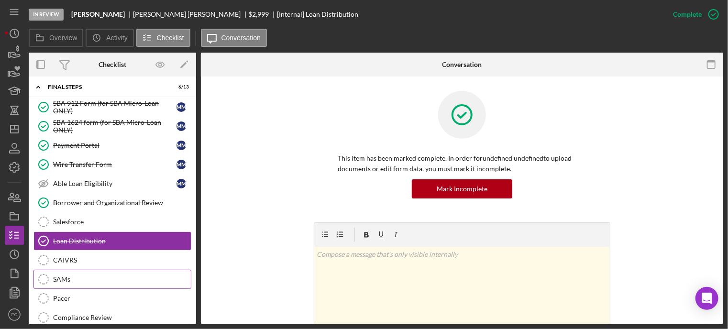
scroll to position [257, 0]
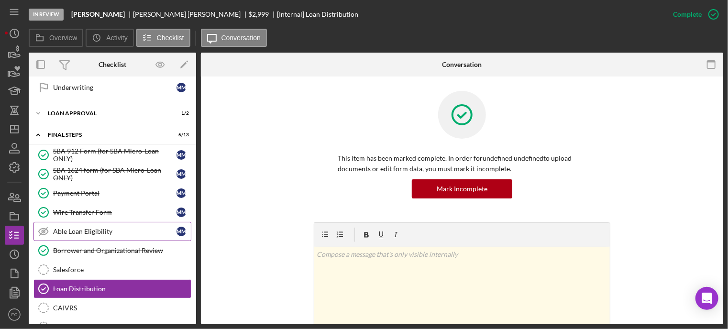
click at [73, 228] on div "Able Loan Eligibility" at bounding box center [114, 232] width 123 height 8
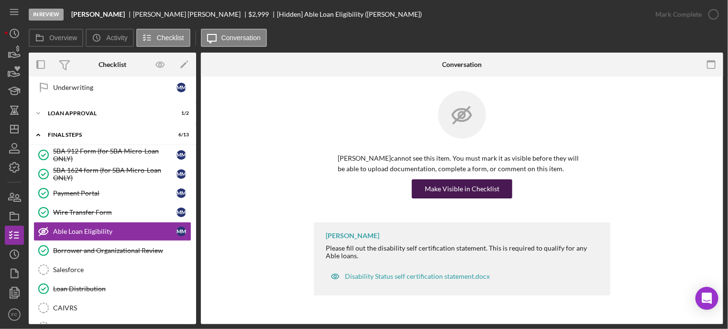
click at [471, 189] on div "Make Visible in Checklist" at bounding box center [462, 188] width 75 height 19
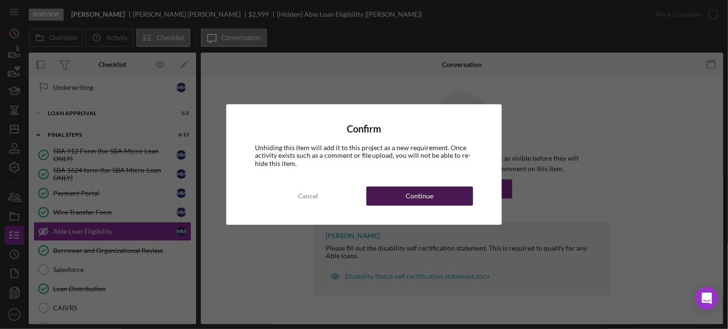
click at [391, 197] on button "Continue" at bounding box center [419, 196] width 107 height 19
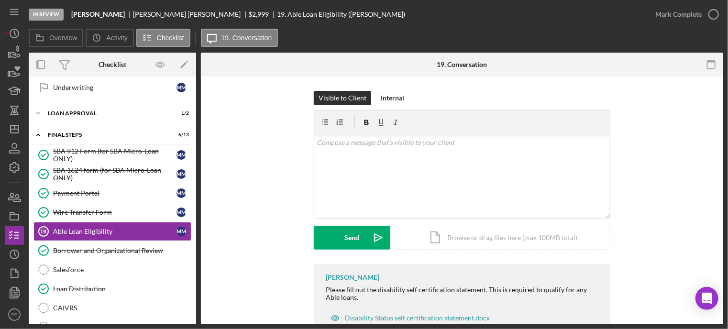
scroll to position [32, 0]
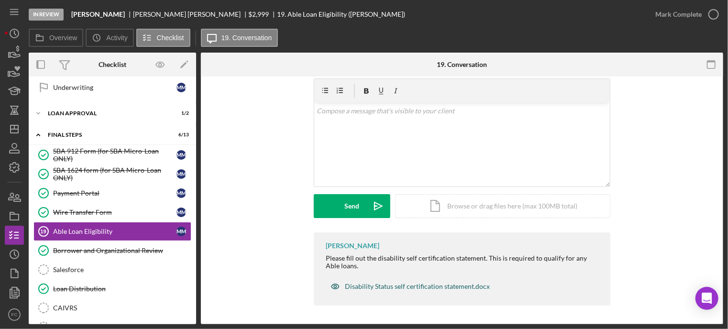
click at [369, 286] on div "Disability Status self certification statement.docx" at bounding box center [417, 287] width 145 height 8
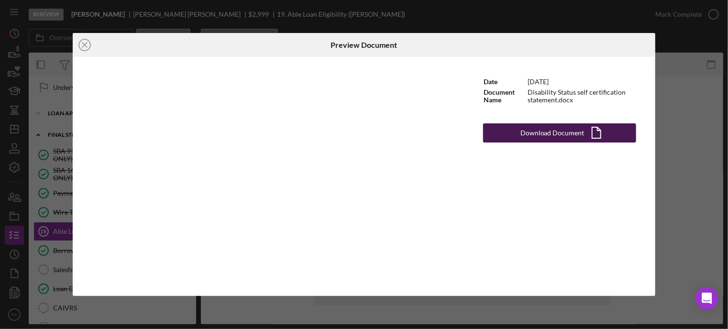
click at [529, 133] on div "Download Document" at bounding box center [552, 132] width 64 height 19
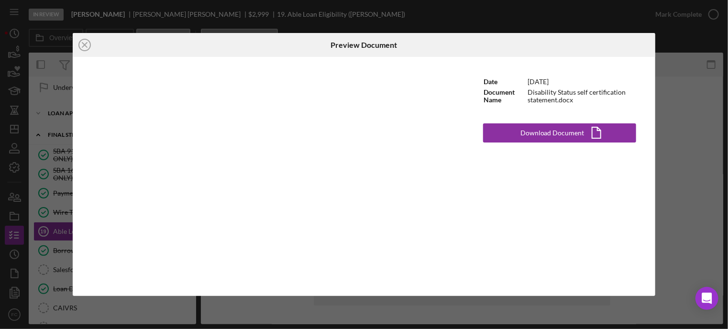
click at [670, 258] on div "Icon/Close Preview Document Date [DATE] Document Name Disability Status self ce…" at bounding box center [364, 164] width 728 height 329
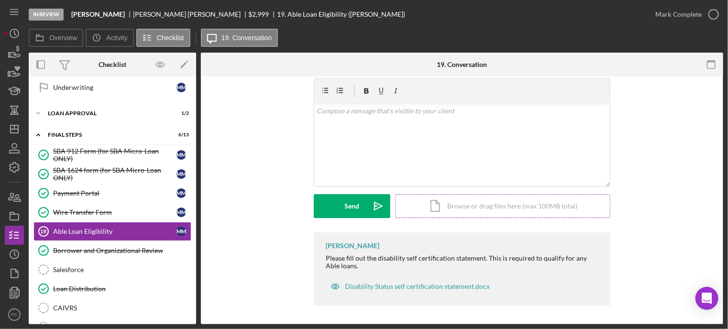
click at [491, 208] on div "Icon/Document Browse or drag files here (max 100MB total) Tap to choose files o…" at bounding box center [502, 206] width 215 height 24
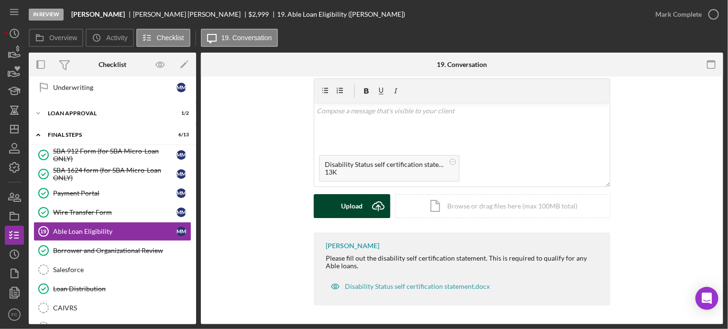
click at [332, 203] on button "Upload Icon/Upload" at bounding box center [352, 206] width 77 height 24
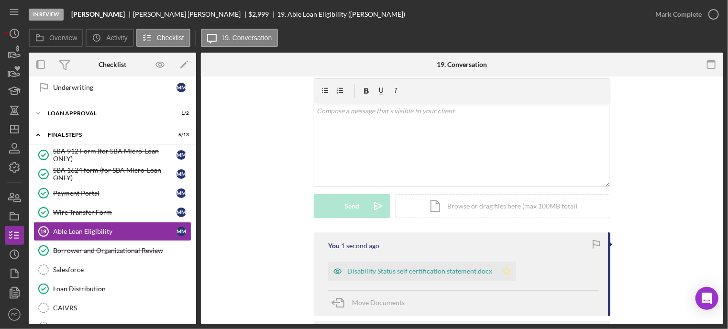
click at [508, 275] on icon "Icon/Star" at bounding box center [506, 271] width 19 height 19
click at [718, 11] on icon "button" at bounding box center [714, 14] width 24 height 24
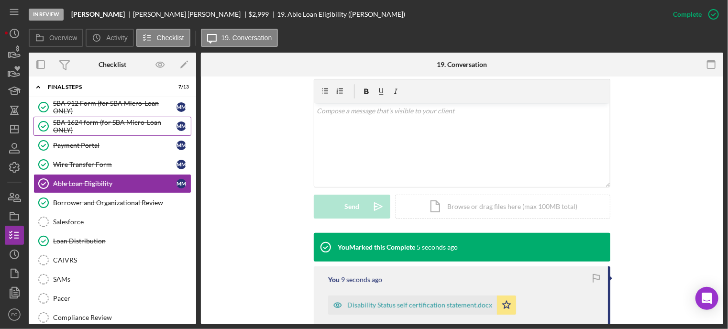
scroll to position [353, 0]
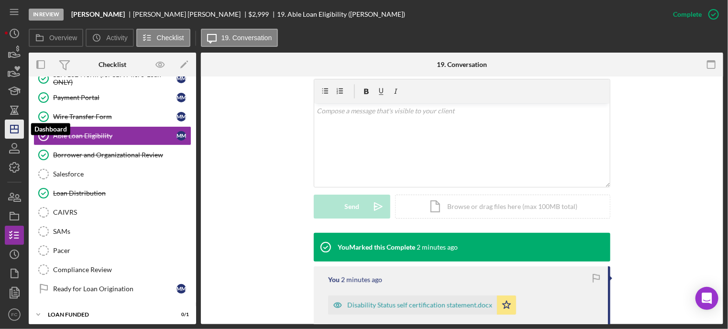
click at [15, 135] on icon "Icon/Dashboard" at bounding box center [14, 129] width 24 height 24
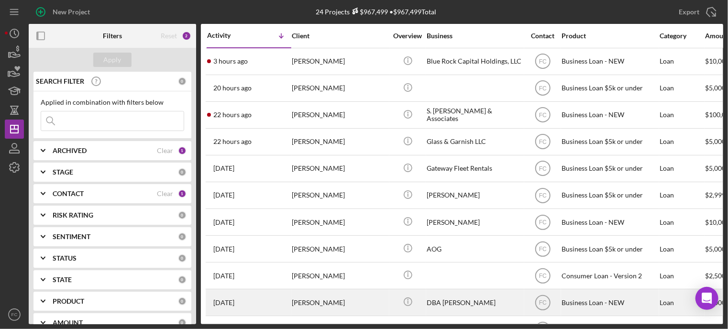
click at [333, 298] on div "[PERSON_NAME]" at bounding box center [340, 302] width 96 height 25
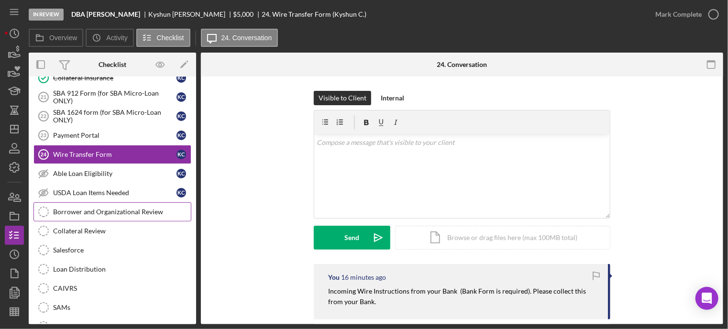
scroll to position [166, 0]
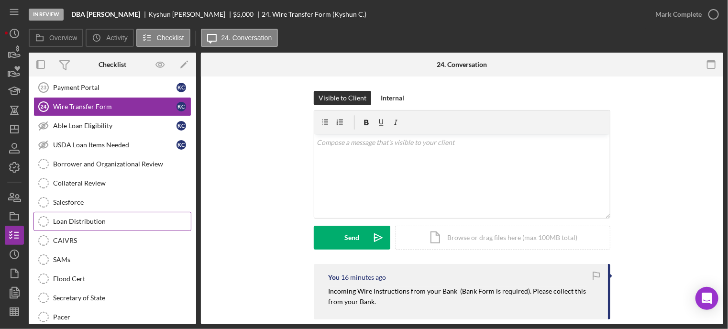
click at [88, 225] on link "Loan Distribution Loan Distribution" at bounding box center [112, 221] width 158 height 19
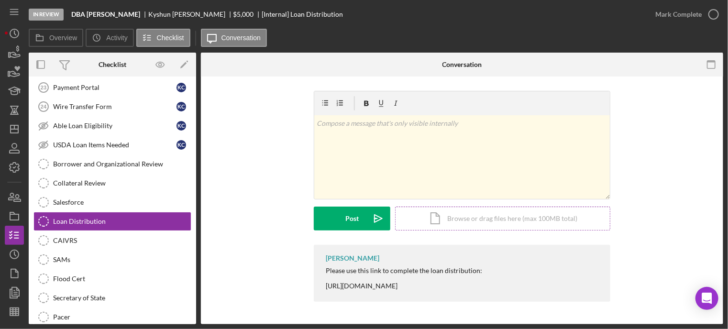
click at [449, 221] on div "Icon/Document Browse or drag files here (max 100MB total) Tap to choose files o…" at bounding box center [502, 219] width 215 height 24
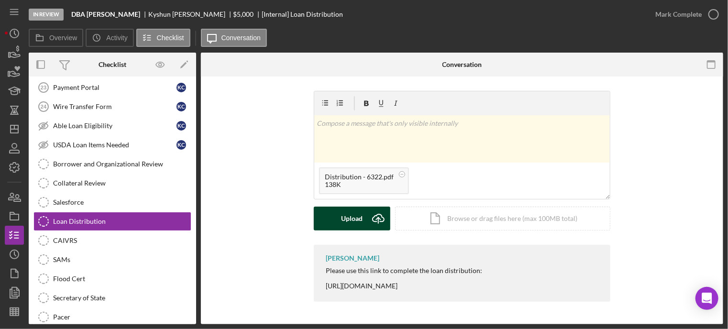
click at [340, 224] on button "Upload Icon/Upload" at bounding box center [352, 219] width 77 height 24
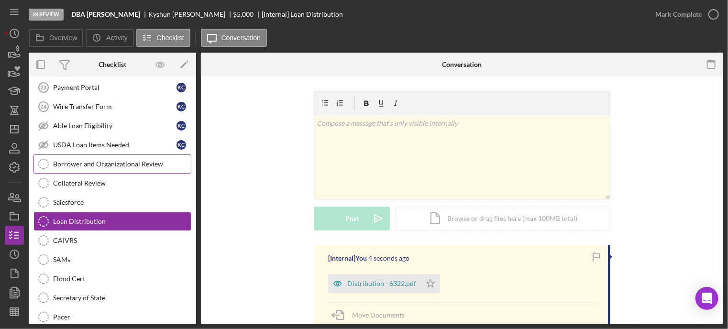
click at [105, 160] on div "Borrower and Organizational Review" at bounding box center [122, 164] width 138 height 8
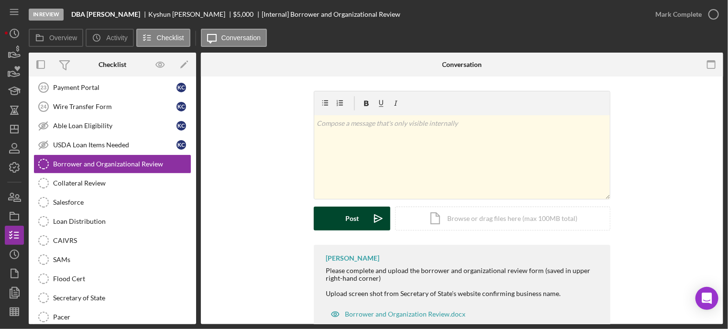
scroll to position [28, 0]
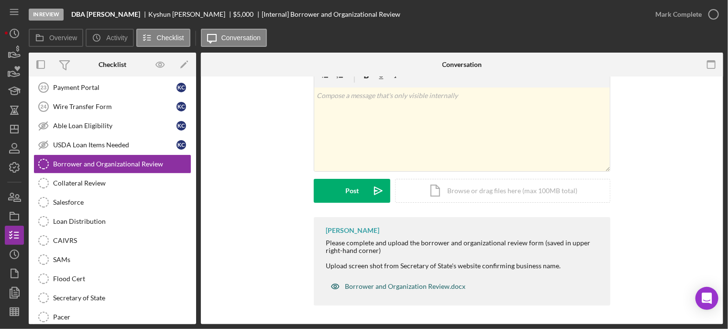
click at [375, 285] on div "Borrower and Organization Review.docx" at bounding box center [405, 287] width 121 height 8
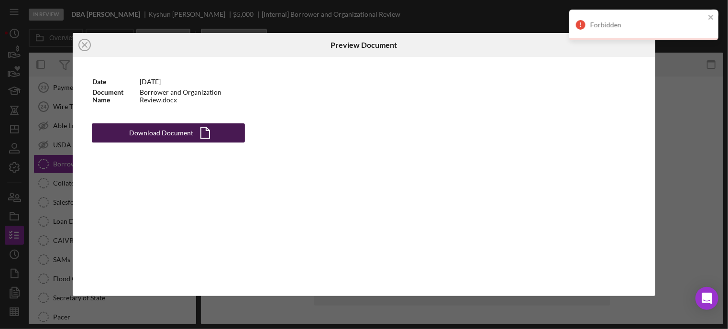
click at [149, 134] on div "Download Document" at bounding box center [161, 132] width 64 height 19
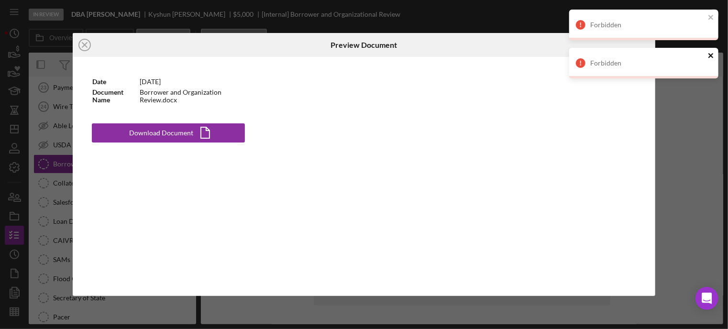
drag, startPoint x: 713, startPoint y: 57, endPoint x: 714, endPoint y: 37, distance: 19.6
click at [713, 52] on icon "close" at bounding box center [711, 56] width 7 height 8
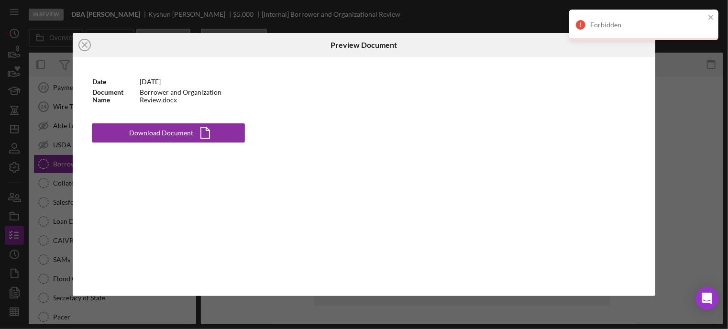
click at [716, 13] on div "Forbidden" at bounding box center [643, 25] width 149 height 31
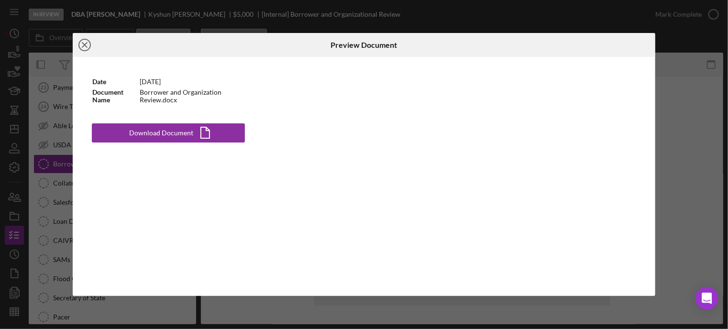
click at [85, 47] on icon "Icon/Close" at bounding box center [85, 45] width 24 height 24
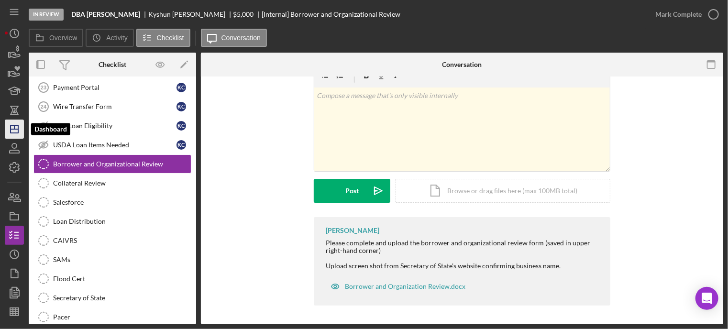
click at [16, 130] on icon "Icon/Dashboard" at bounding box center [14, 129] width 24 height 24
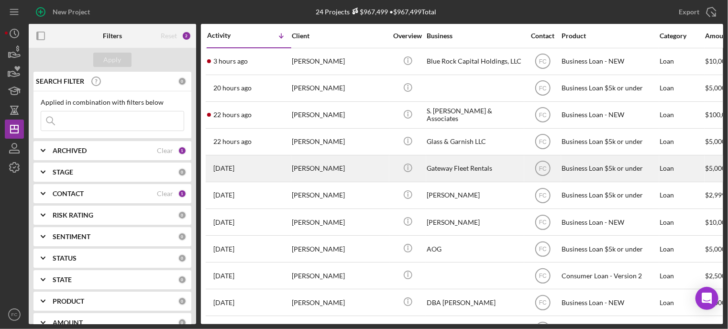
scroll to position [48, 0]
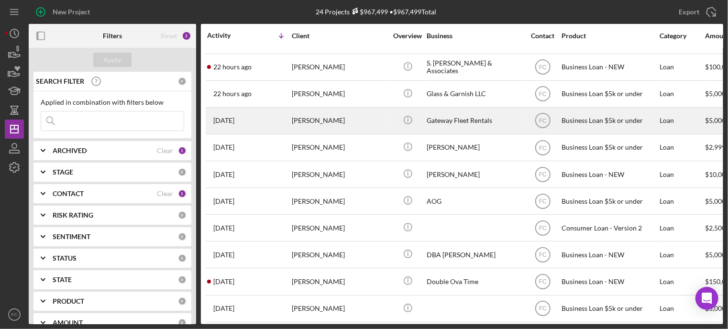
click at [369, 179] on div "[PERSON_NAME]" at bounding box center [340, 174] width 96 height 25
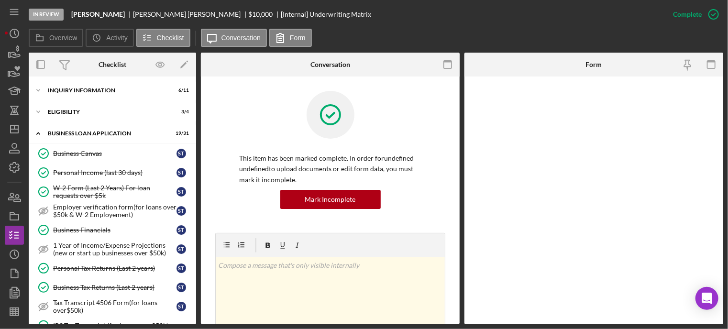
scroll to position [445, 0]
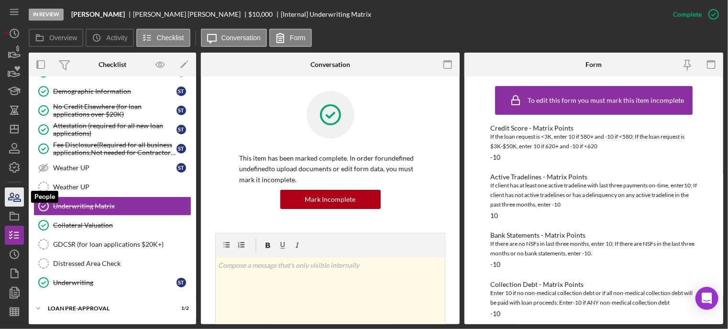
click at [11, 195] on icon "button" at bounding box center [14, 197] width 24 height 24
